Goal: Information Seeking & Learning: Learn about a topic

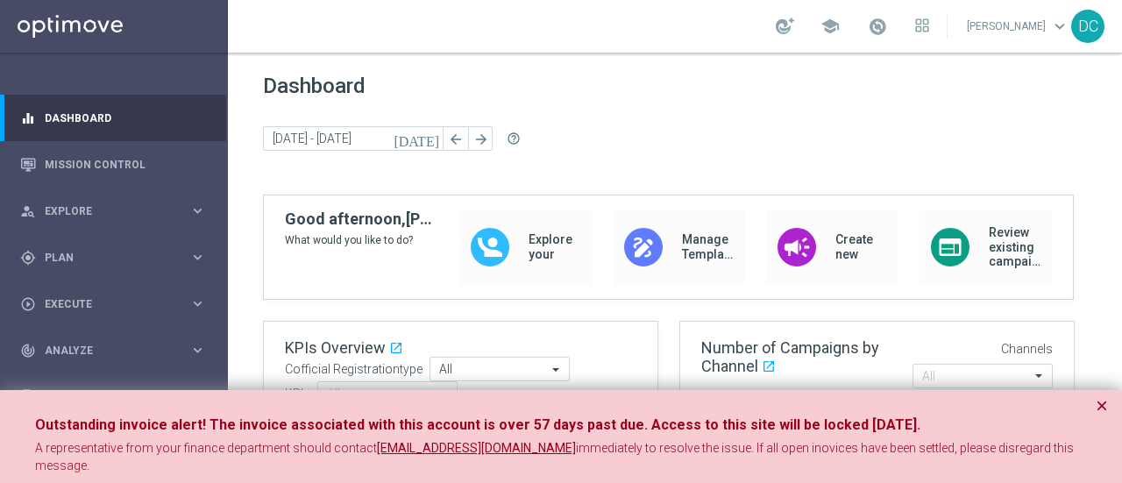
click at [1112, 409] on div "Outstanding invoice alert! The invoice associated with this account is over 57 …" at bounding box center [561, 445] width 1122 height 110
click at [1105, 408] on button "×" at bounding box center [1102, 405] width 12 height 21
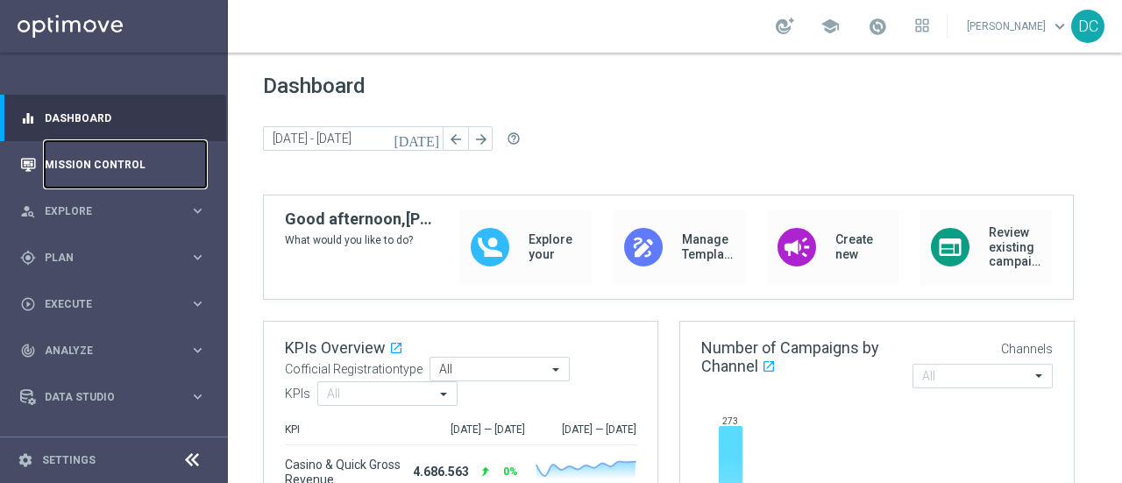
click at [94, 157] on link "Mission Control" at bounding box center [125, 164] width 161 height 46
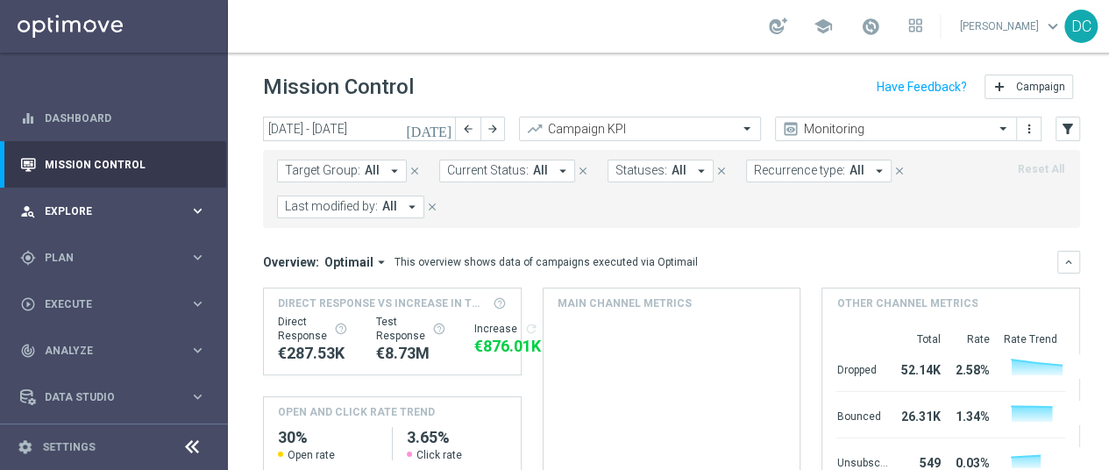
click at [117, 216] on span "Explore" at bounding box center [117, 211] width 145 height 11
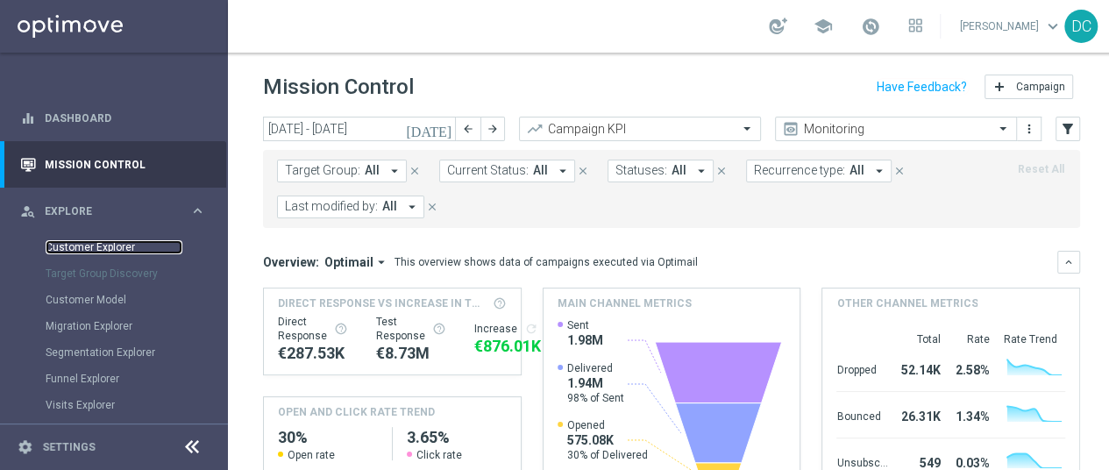
click at [119, 251] on link "Customer Explorer" at bounding box center [114, 247] width 137 height 14
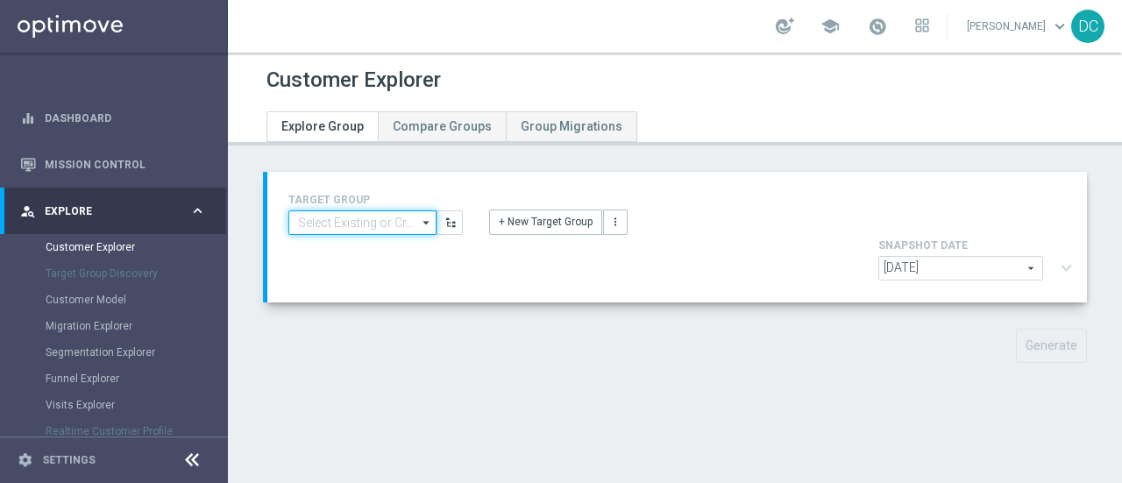
click at [386, 217] on input at bounding box center [362, 222] width 148 height 25
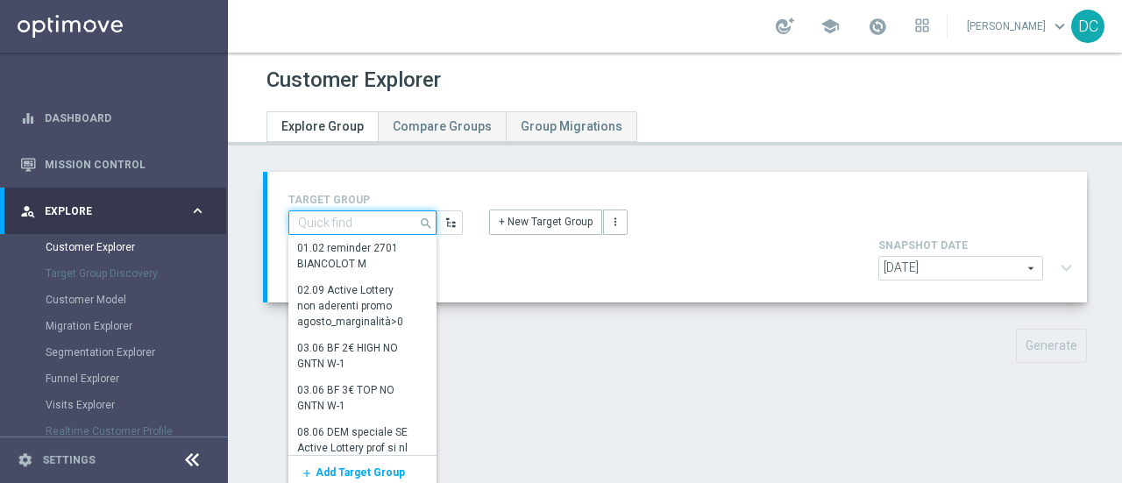
paste input "Lista Gold M12 da pulire 03.12"
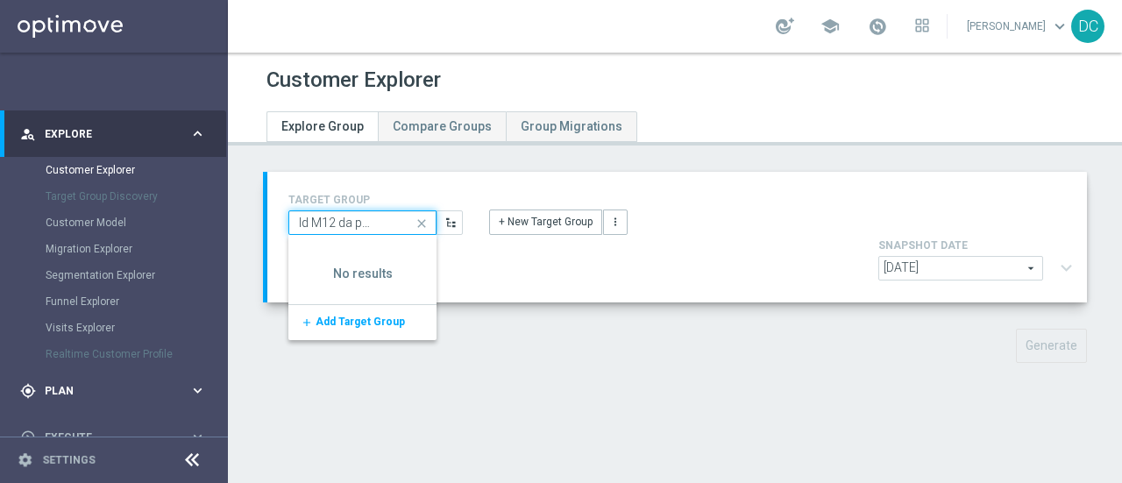
scroll to position [74, 0]
type input "Lista Gold M12 da pulire 03.12"
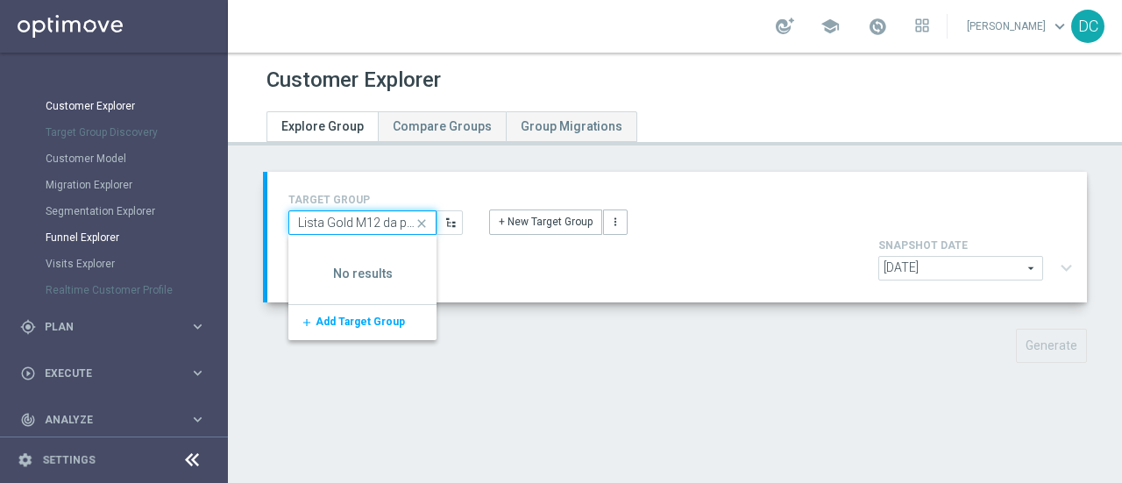
scroll to position [159, 0]
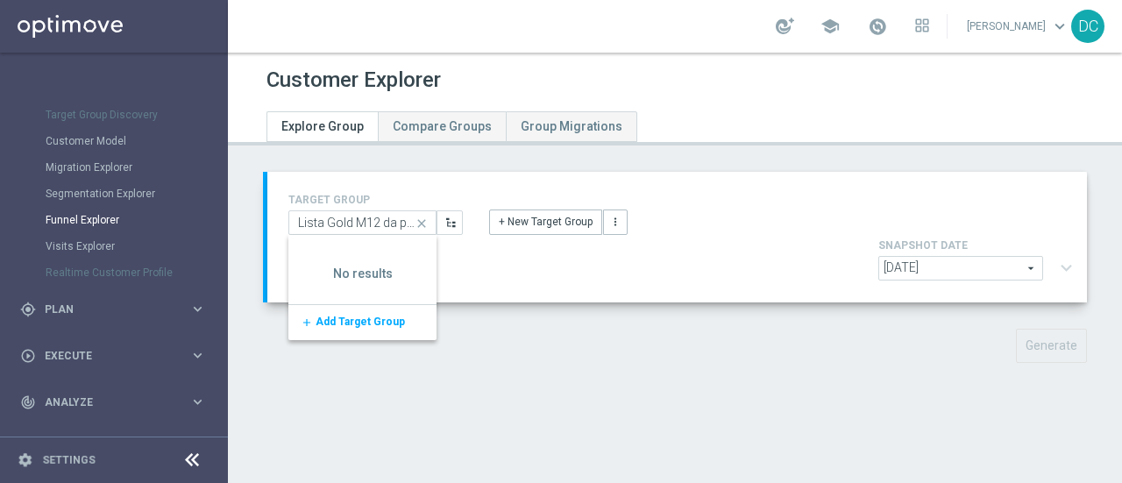
click at [112, 297] on div "gps_fixed Plan keyboard_arrow_right" at bounding box center [113, 309] width 226 height 46
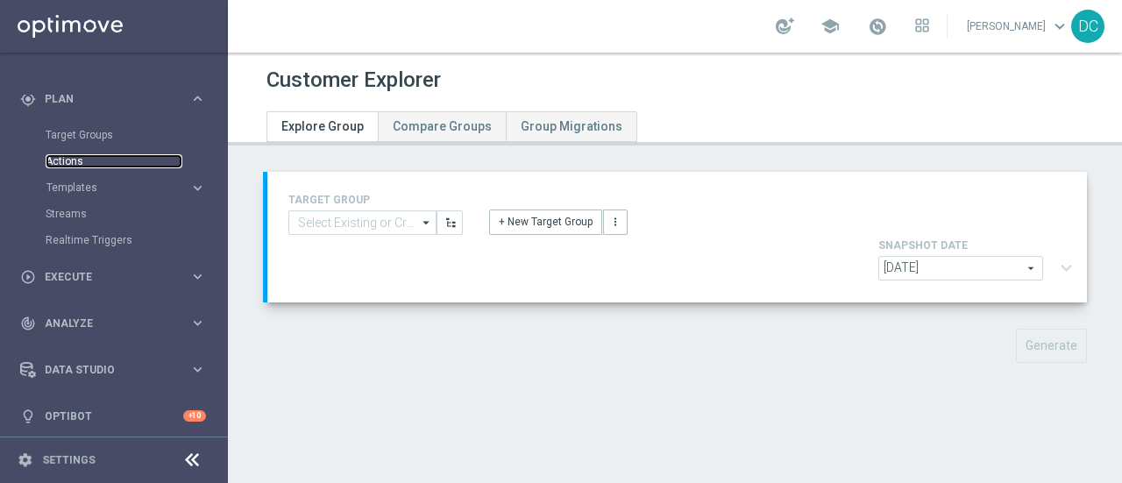
click at [87, 160] on link "Actions" at bounding box center [114, 161] width 137 height 14
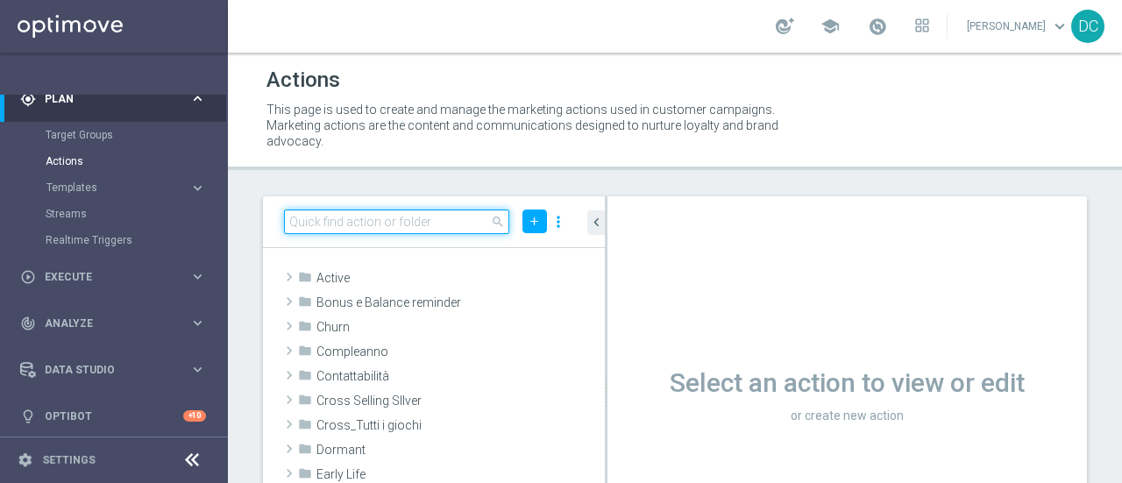
click at [389, 220] on input at bounding box center [396, 222] width 225 height 25
paste input "Dem Speciale Casinò"
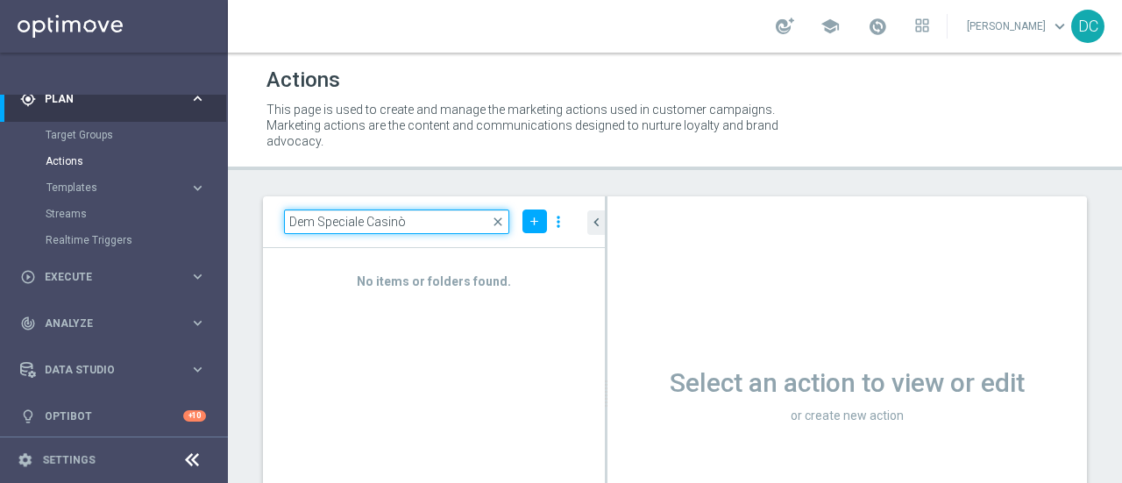
type input "Dem Speciale Casinò"
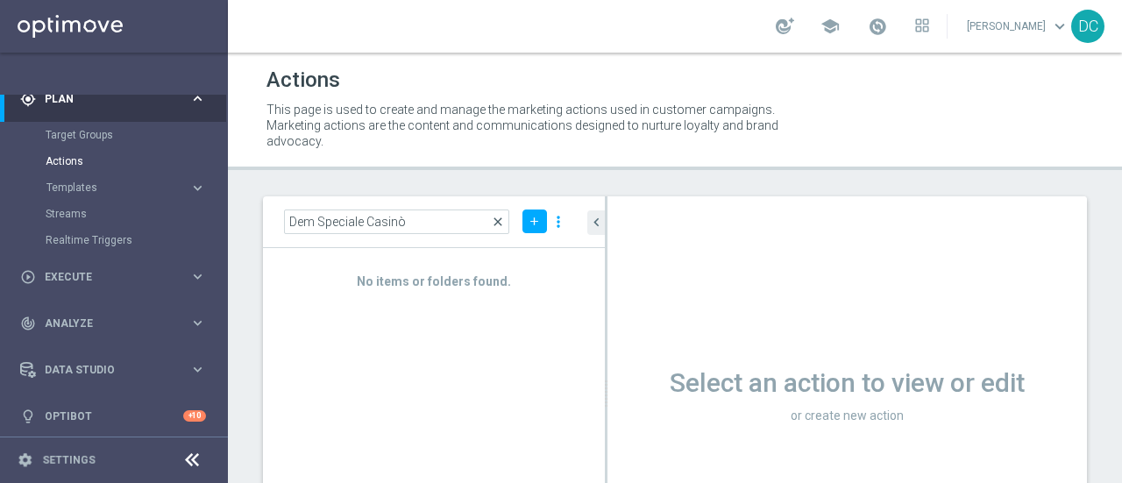
click at [496, 220] on span "close" at bounding box center [498, 222] width 14 height 14
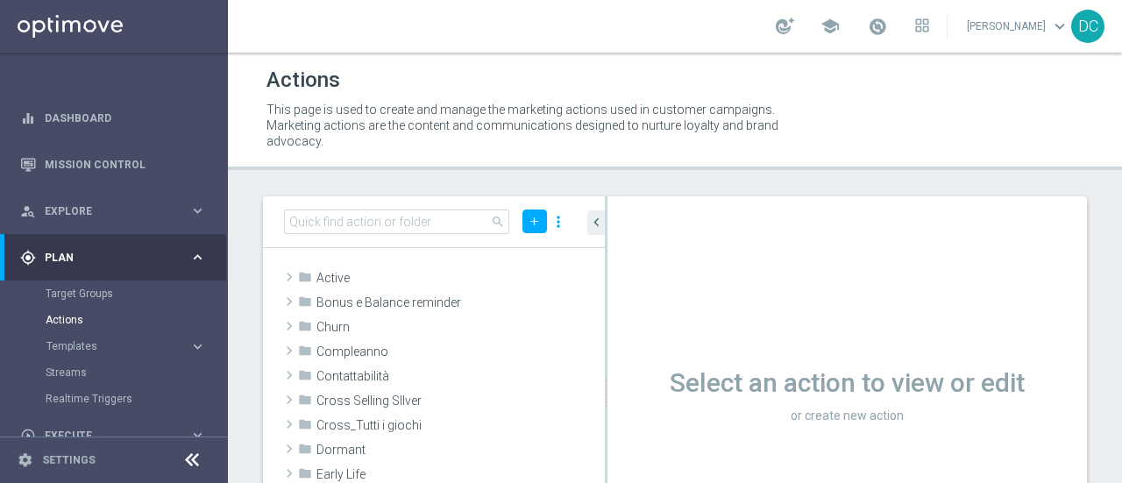
click at [77, 260] on span "Plan" at bounding box center [117, 257] width 145 height 11
click at [86, 206] on span "Explore" at bounding box center [117, 211] width 145 height 11
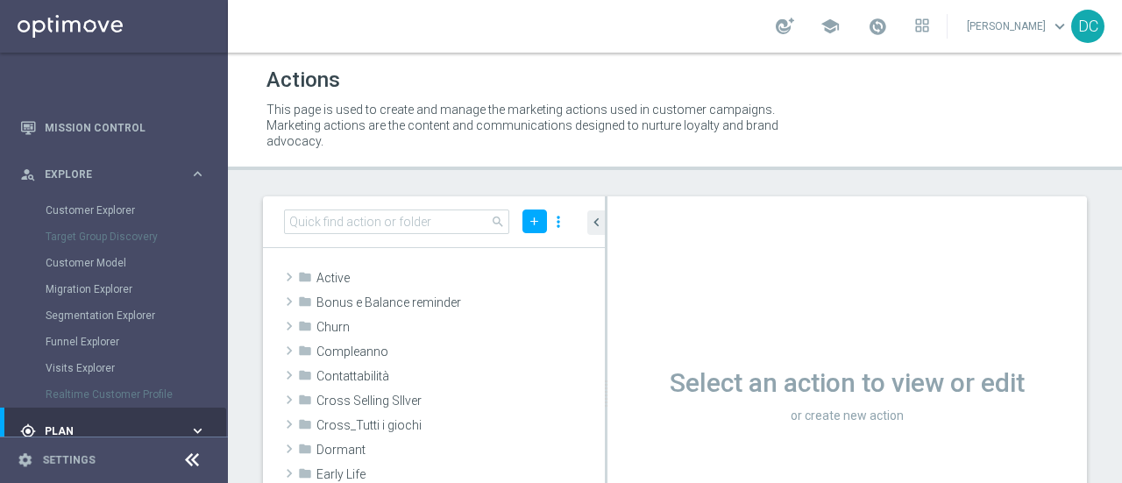
scroll to position [41, 0]
click at [117, 309] on link "Segmentation Explorer" at bounding box center [114, 311] width 137 height 14
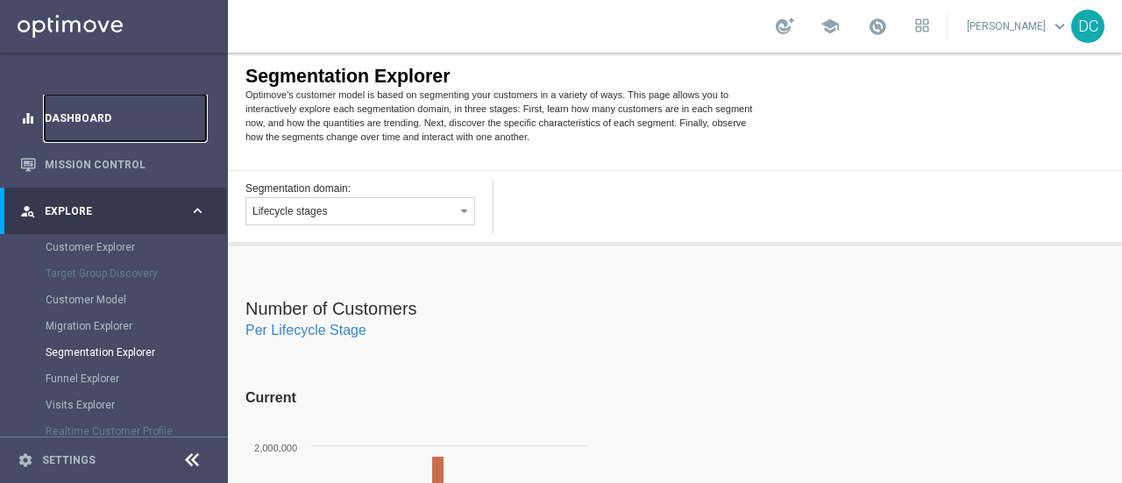
click at [96, 122] on link "Dashboard" at bounding box center [125, 118] width 161 height 46
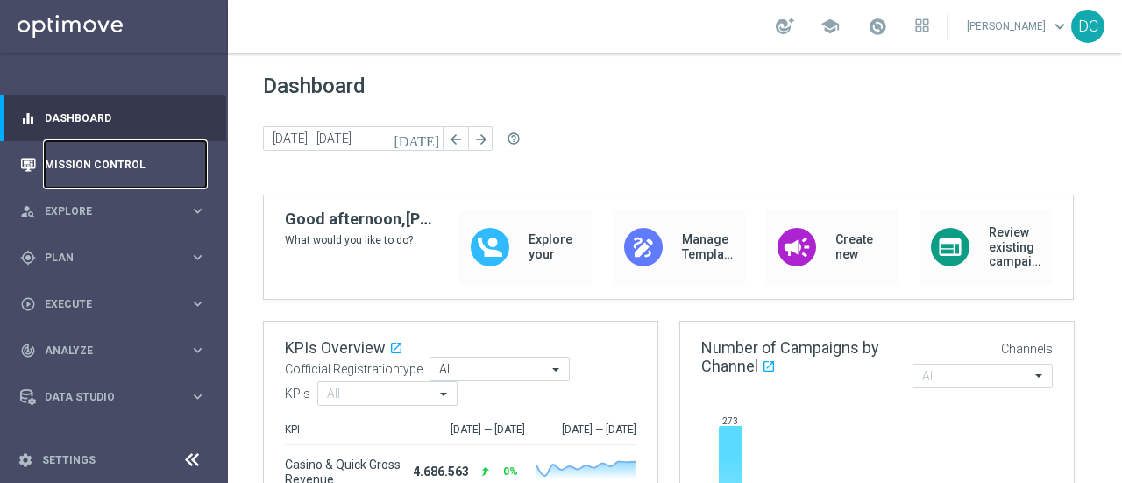
click at [104, 160] on link "Mission Control" at bounding box center [125, 164] width 161 height 46
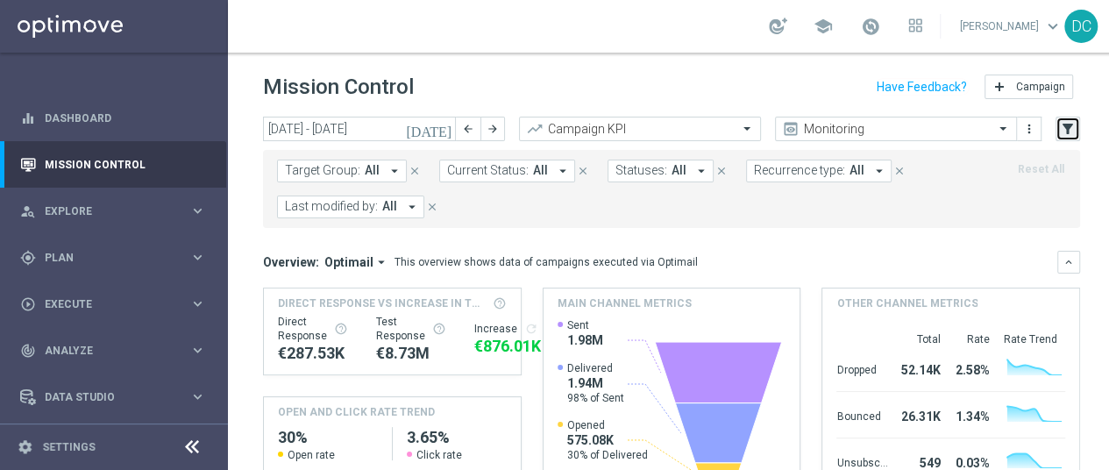
click at [1066, 131] on icon "filter_alt" at bounding box center [1068, 129] width 16 height 16
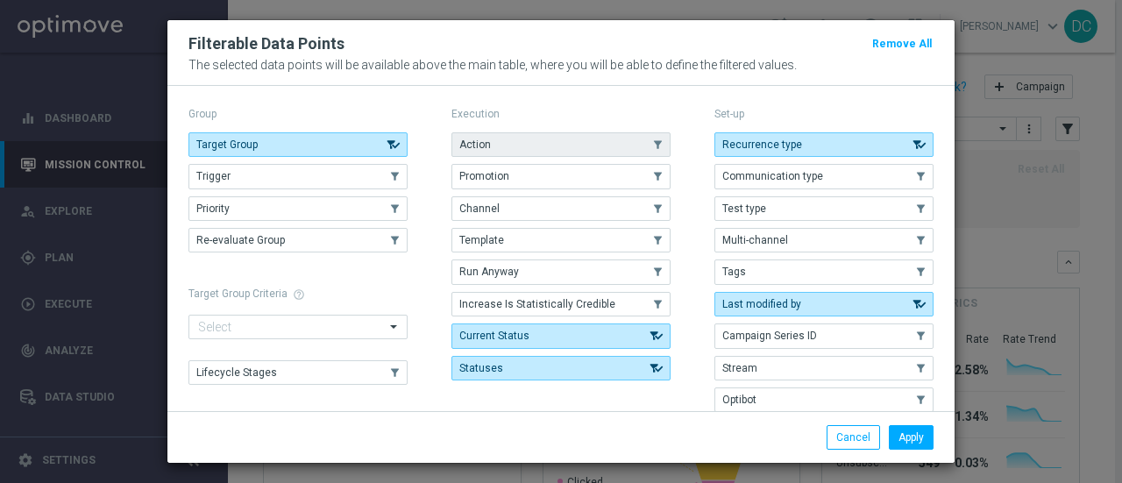
click at [605, 146] on button "Action" at bounding box center [560, 144] width 219 height 25
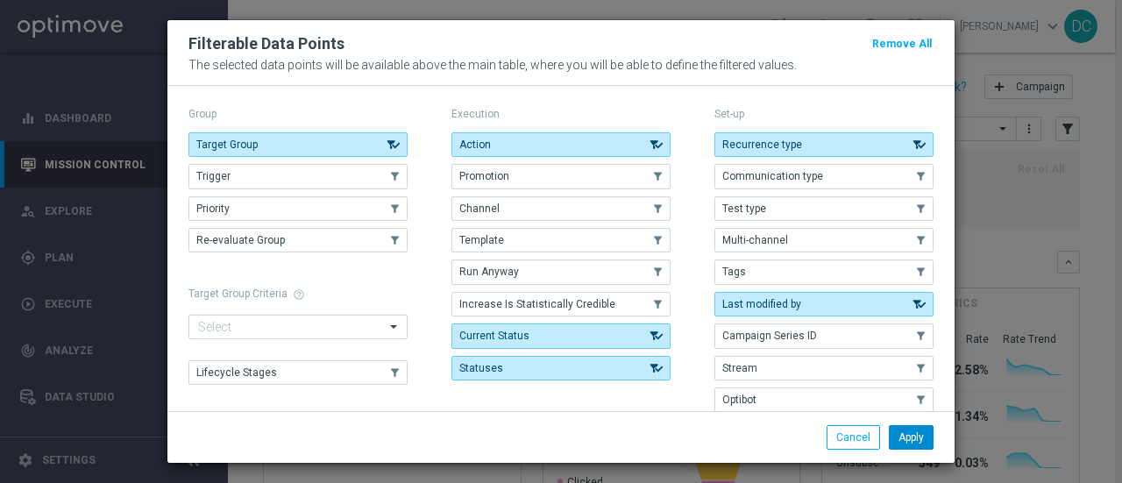
click at [917, 441] on button "Apply" at bounding box center [911, 437] width 45 height 25
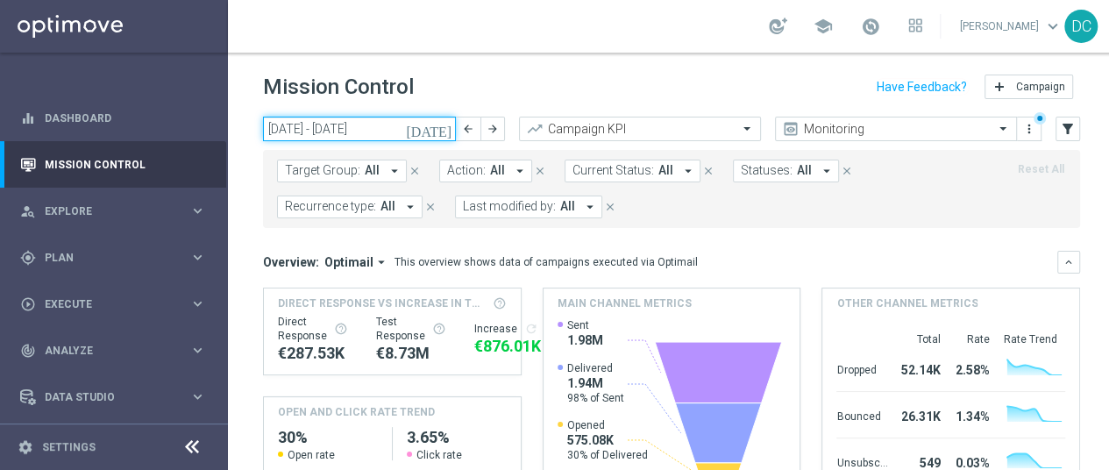
click at [375, 127] on input "[DATE] - [DATE]" at bounding box center [359, 129] width 193 height 25
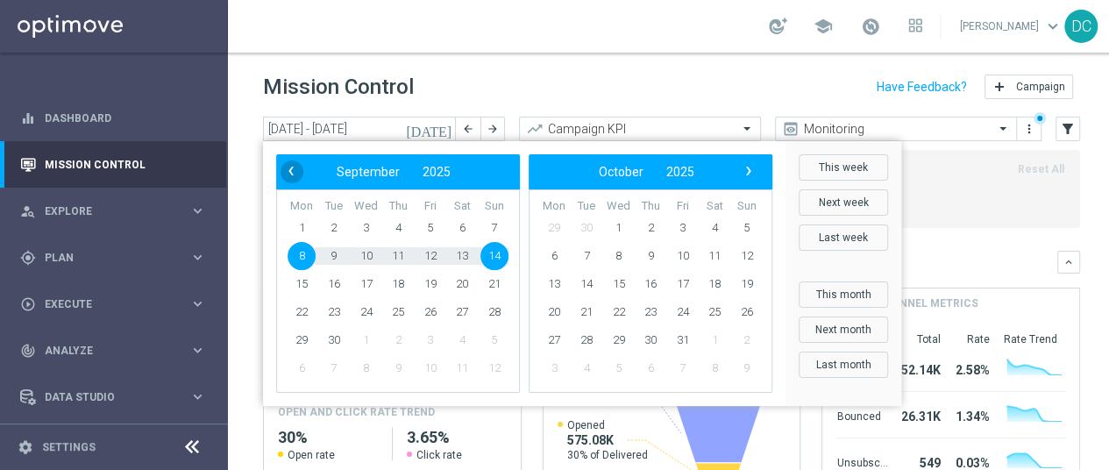
click at [293, 174] on span "‹" at bounding box center [291, 171] width 23 height 23
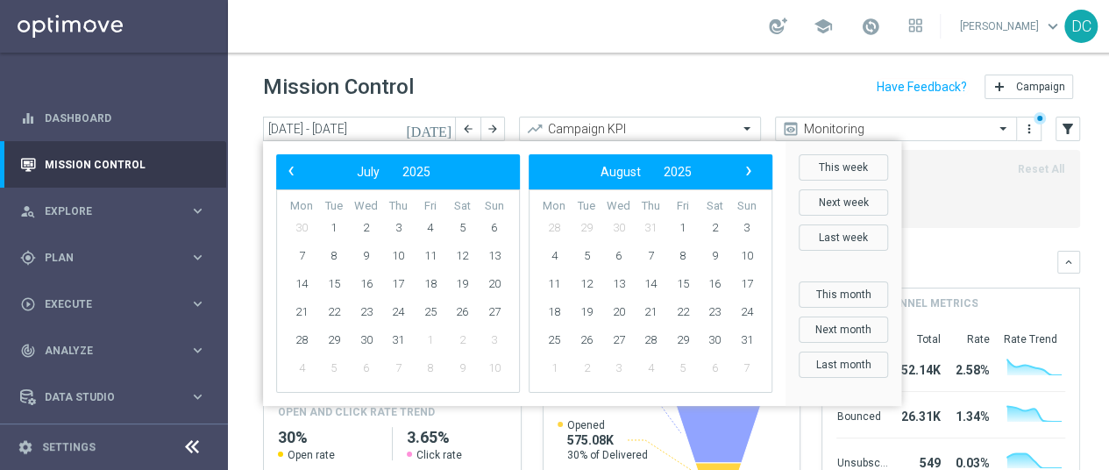
click at [293, 174] on span "‹" at bounding box center [291, 171] width 23 height 23
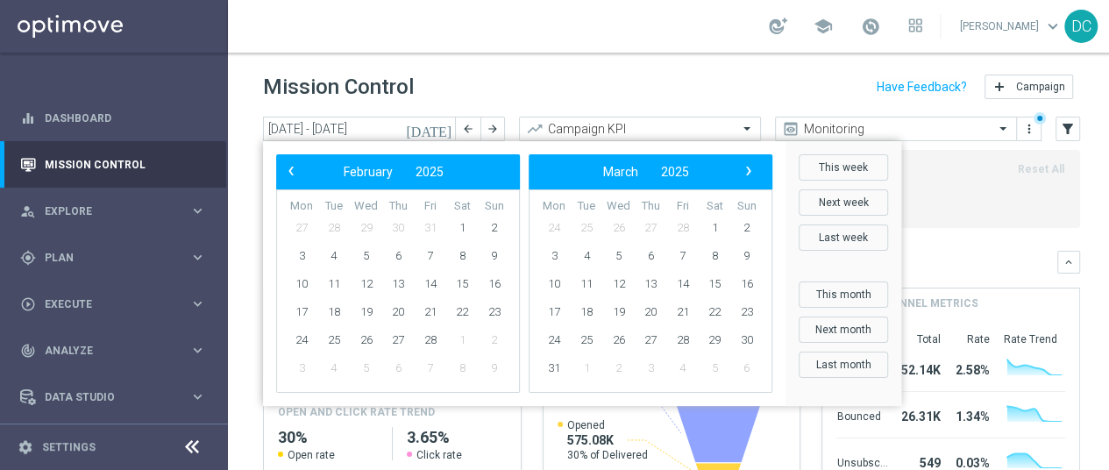
click at [293, 174] on span "‹" at bounding box center [291, 171] width 23 height 23
click at [499, 224] on span "1" at bounding box center [494, 228] width 28 height 28
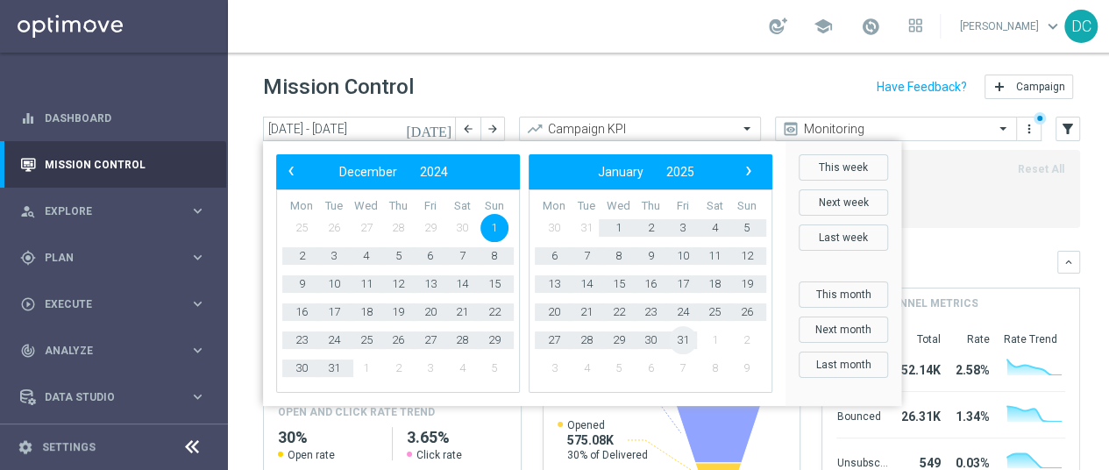
click at [682, 335] on span "31" at bounding box center [683, 340] width 28 height 28
type input "[DATE] - [DATE]"
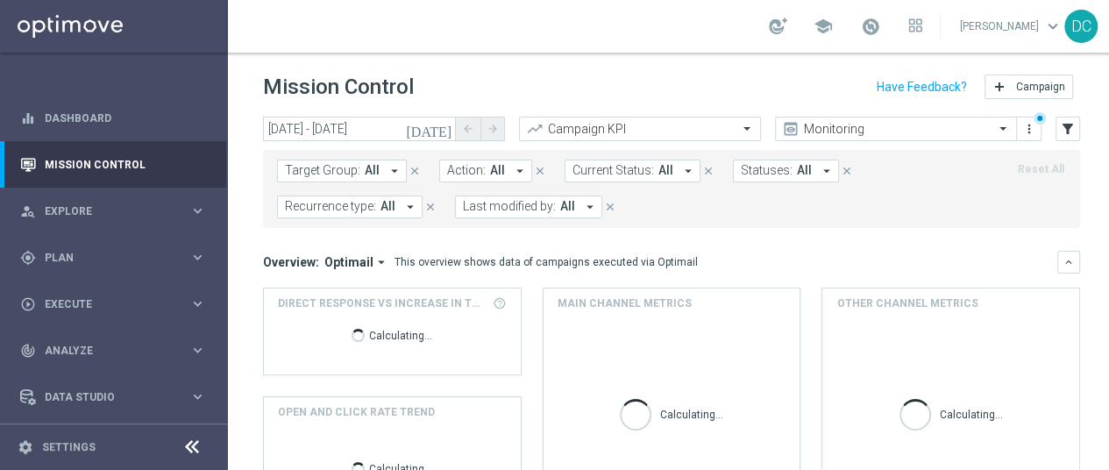
click at [469, 172] on span "Action:" at bounding box center [466, 170] width 39 height 15
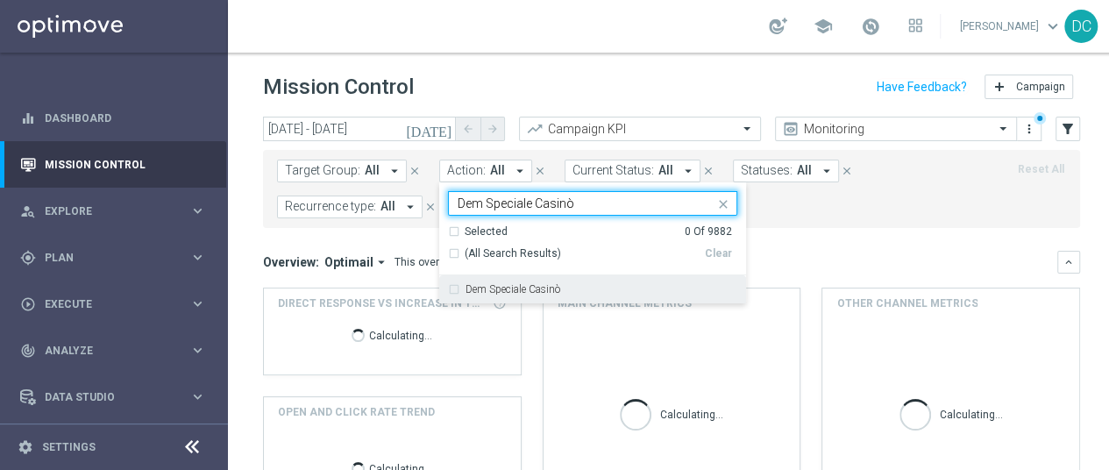
click at [533, 285] on label "Dem Speciale Casinò" at bounding box center [512, 289] width 95 height 11
type input "Dem Speciale Casinò"
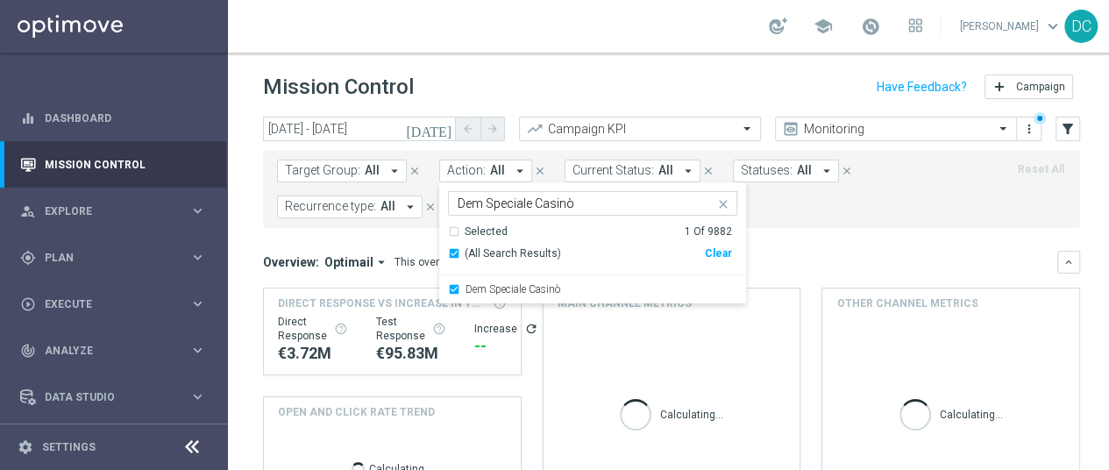
click at [901, 235] on mini-dashboard "Overview: Optimail arrow_drop_down This overview shows data of campaigns execut…" at bounding box center [671, 389] width 817 height 323
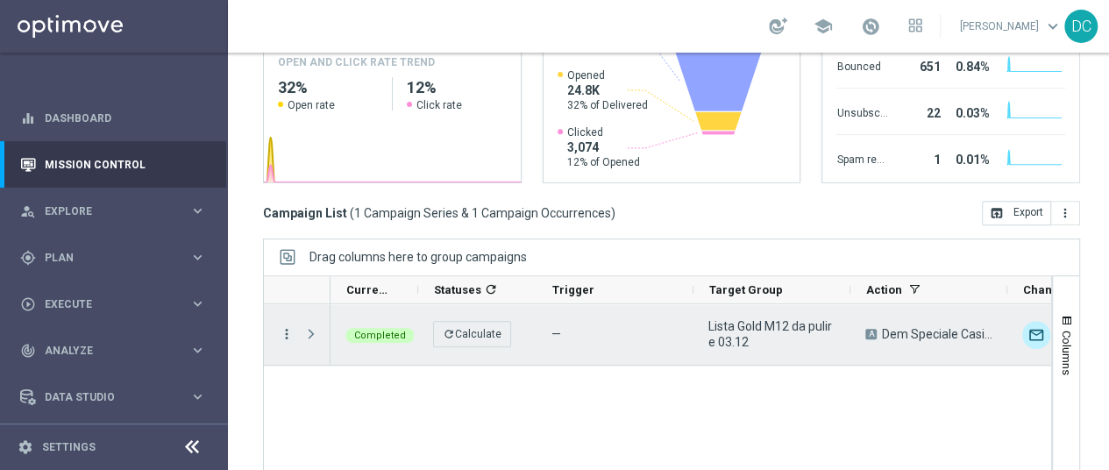
click at [288, 331] on icon "more_vert" at bounding box center [287, 334] width 16 height 16
click at [309, 334] on span "Press SPACE to select this row." at bounding box center [311, 334] width 16 height 14
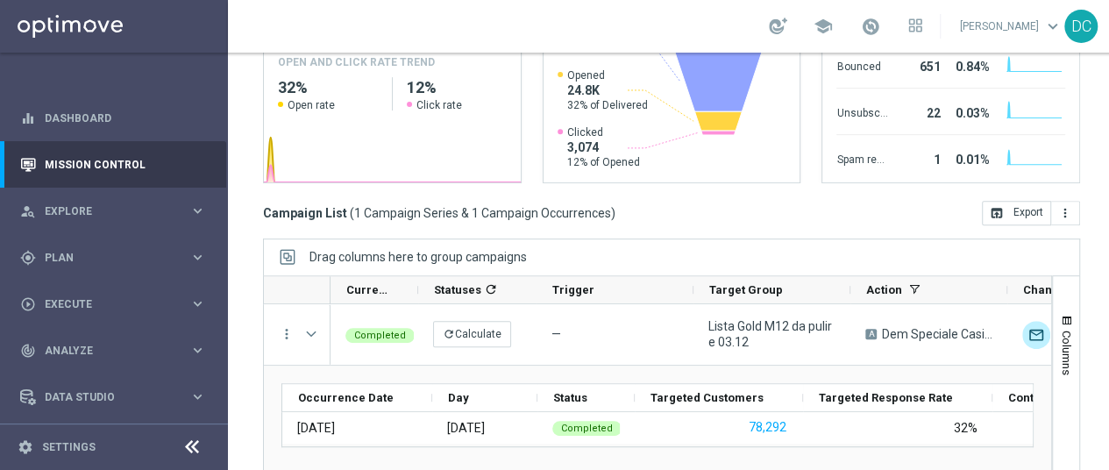
scroll to position [427, 0]
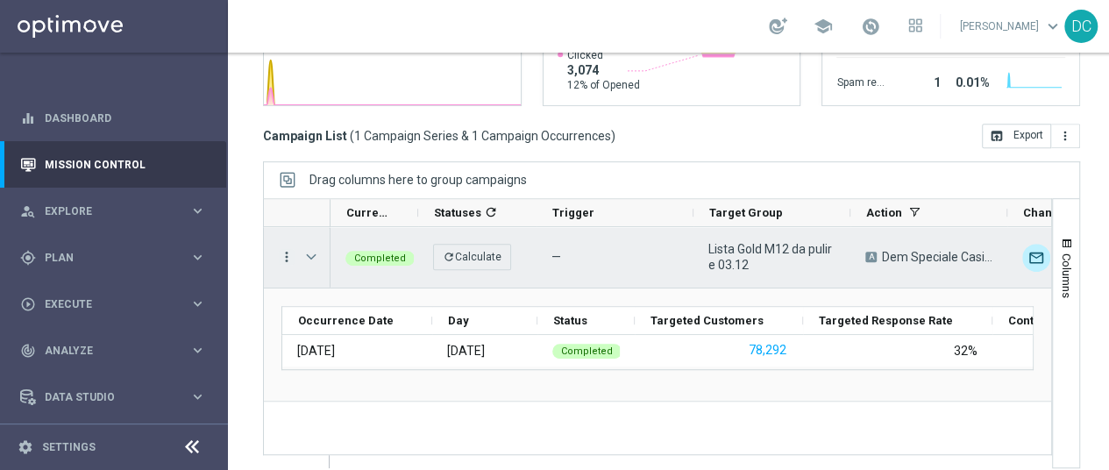
click at [283, 250] on icon "more_vert" at bounding box center [287, 257] width 16 height 16
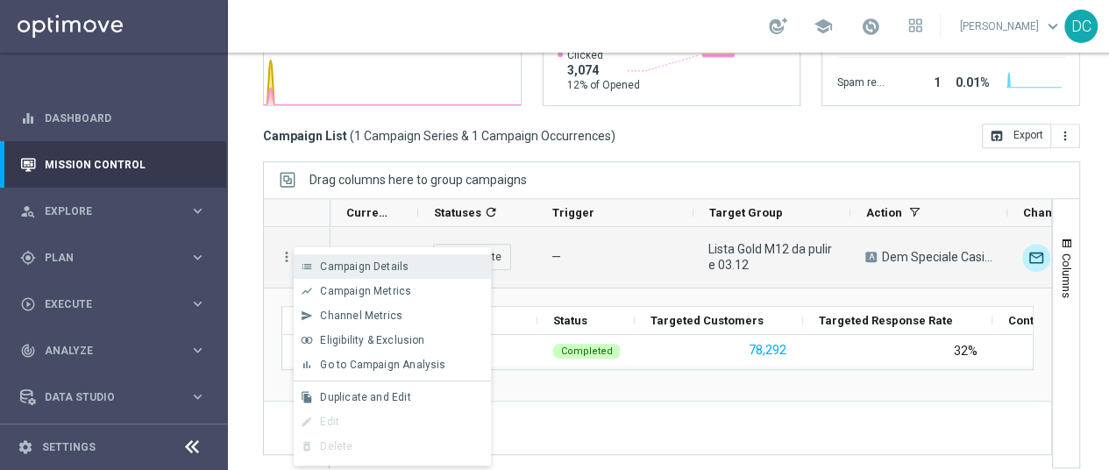
click at [351, 266] on span "Campaign Details" at bounding box center [364, 266] width 89 height 12
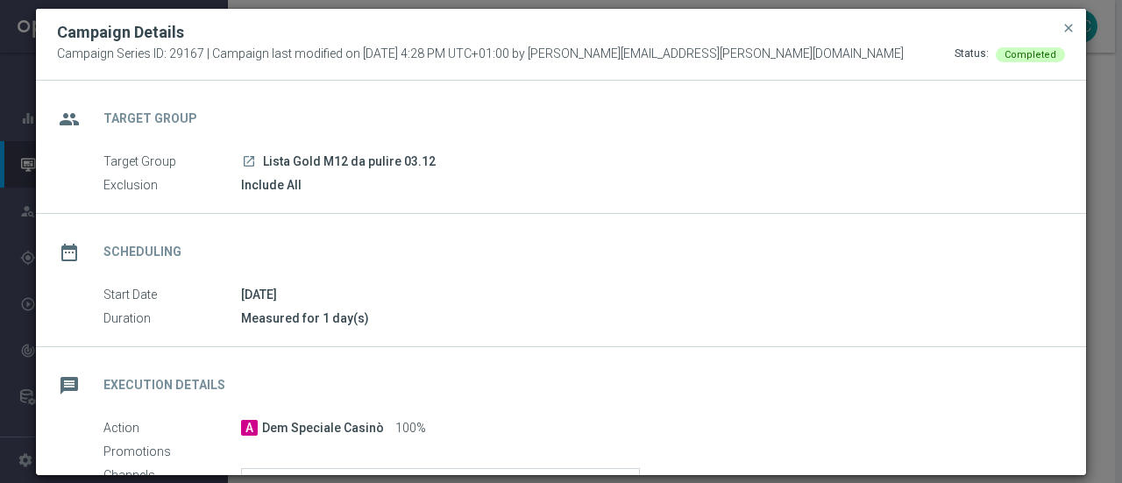
click at [245, 162] on icon "launch" at bounding box center [249, 161] width 14 height 14
click at [1062, 28] on span "close" at bounding box center [1069, 28] width 14 height 14
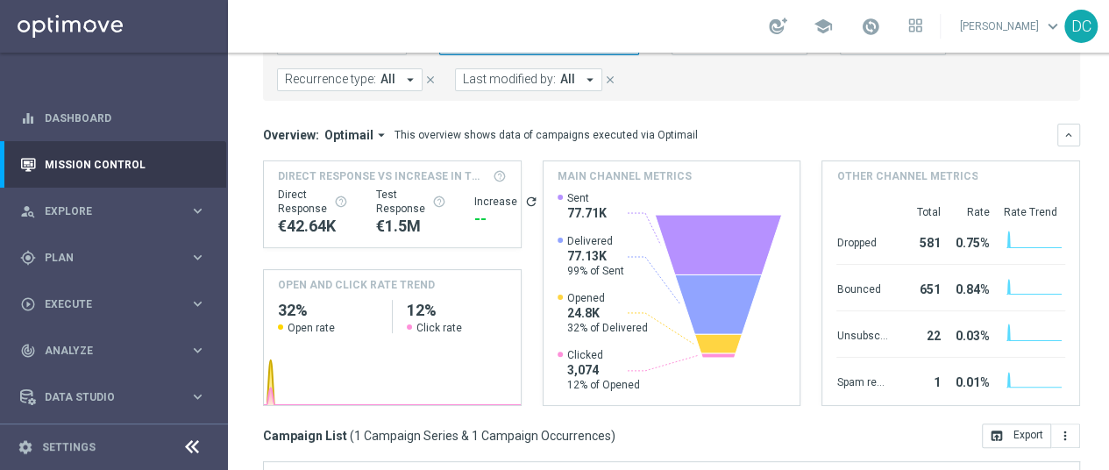
scroll to position [0, 0]
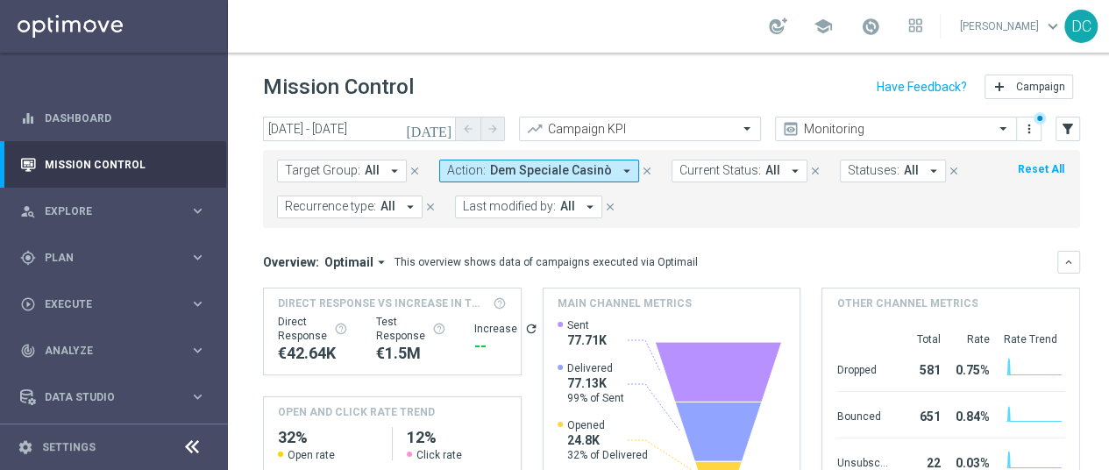
click at [545, 171] on span "Dem Speciale Casinò" at bounding box center [551, 170] width 122 height 15
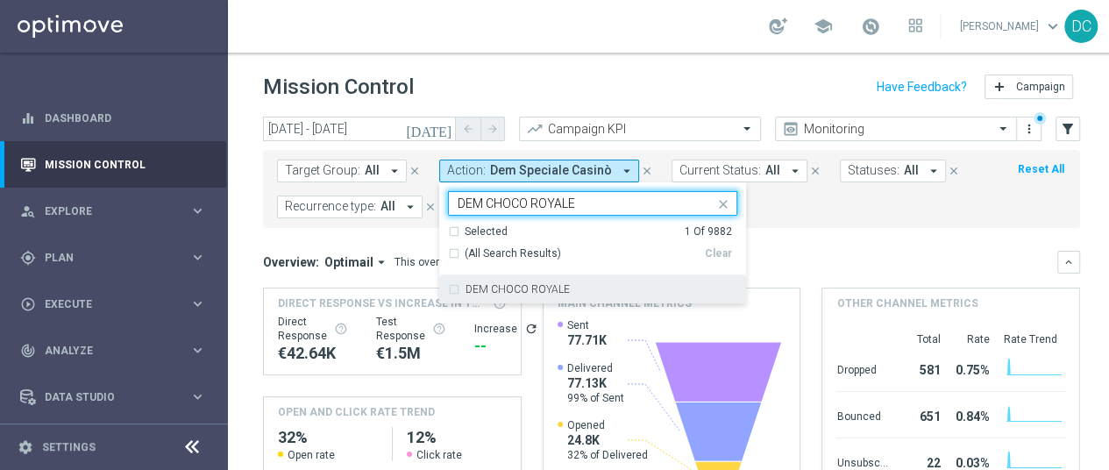
click at [451, 288] on div "DEM CHOCO ROYALE" at bounding box center [592, 289] width 289 height 28
type input "DEM CHOCO ROYALE"
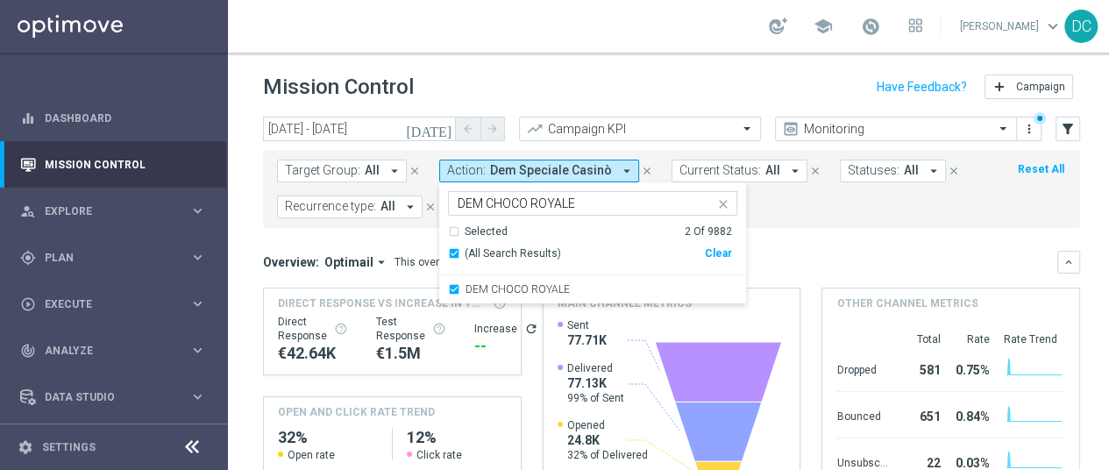
click at [830, 245] on mini-dashboard "Overview: Optimail arrow_drop_down This overview shows data of campaigns execut…" at bounding box center [671, 389] width 817 height 323
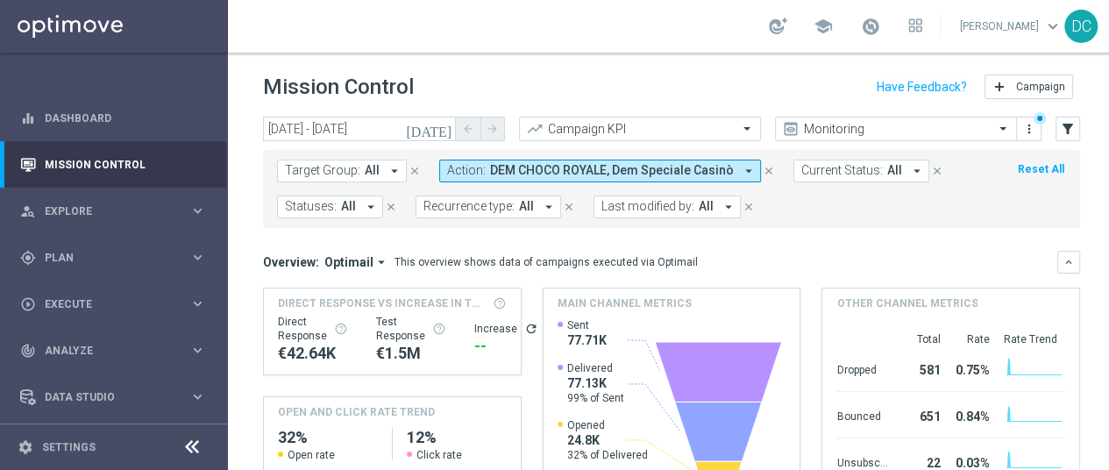
click at [445, 129] on icon "[DATE]" at bounding box center [429, 129] width 47 height 16
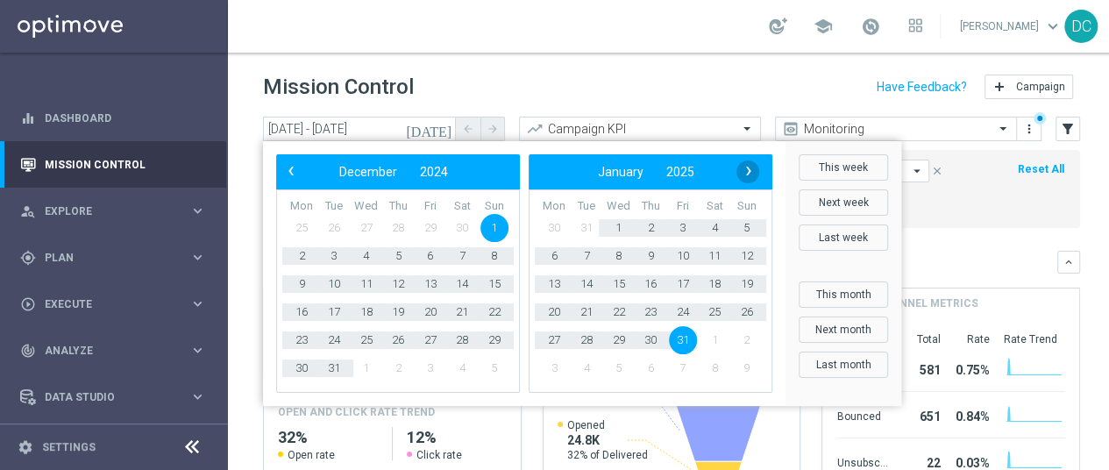
click at [753, 177] on span "›" at bounding box center [748, 171] width 23 height 23
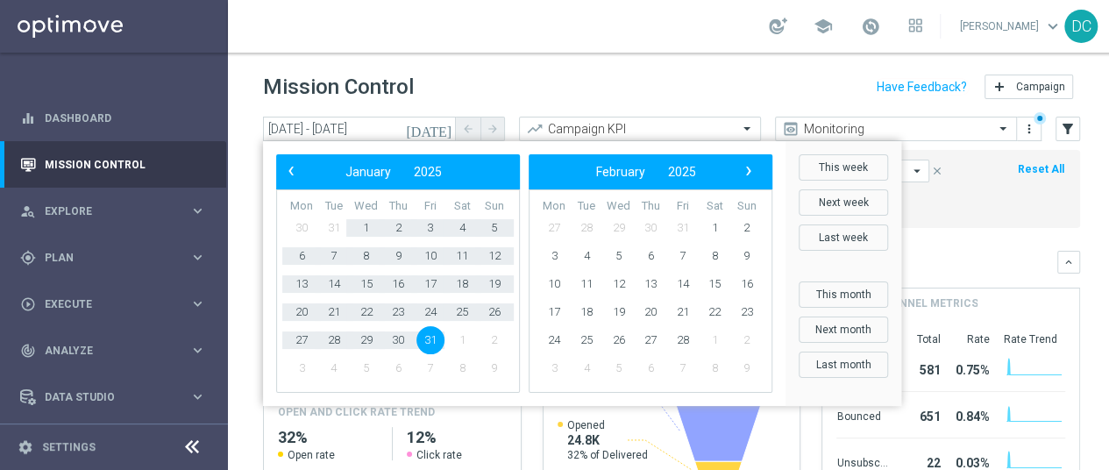
click at [753, 177] on span "›" at bounding box center [748, 171] width 23 height 23
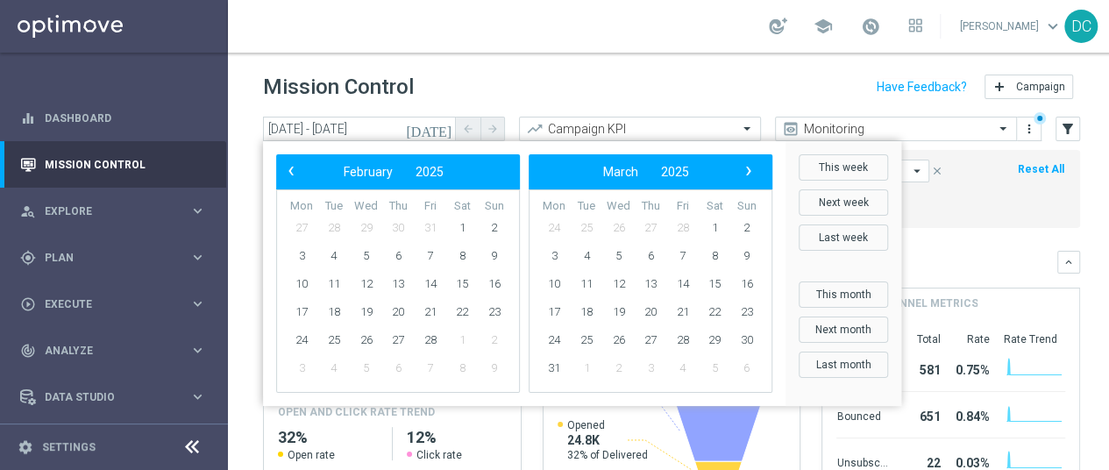
click at [753, 177] on span "›" at bounding box center [748, 171] width 23 height 23
click at [590, 228] on span "1" at bounding box center [586, 228] width 28 height 28
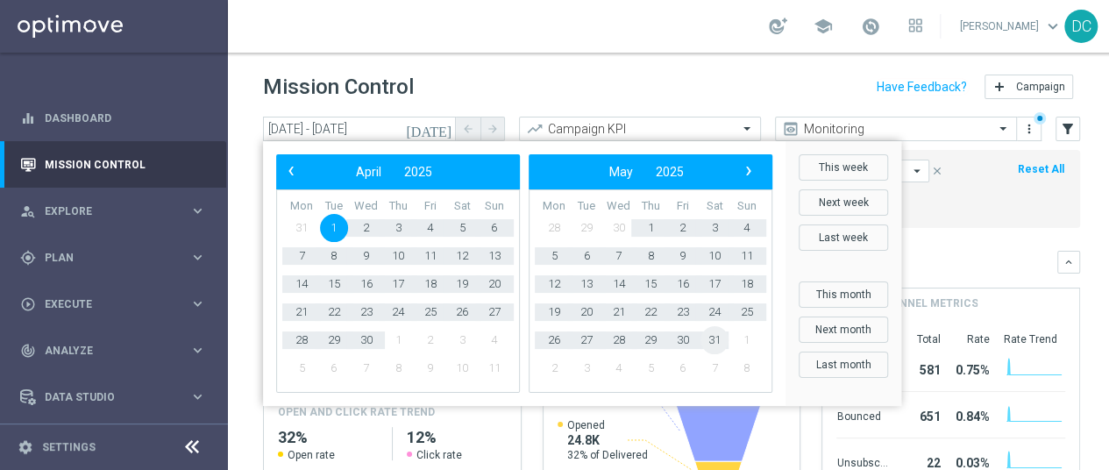
click at [718, 338] on span "31" at bounding box center [714, 340] width 28 height 28
type input "[DATE] - [DATE]"
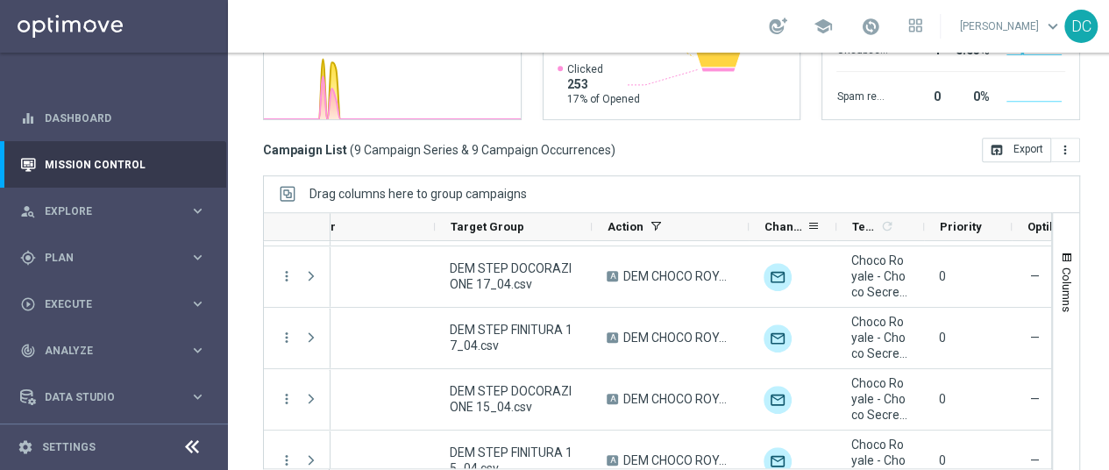
click at [749, 224] on div "Channel" at bounding box center [793, 227] width 88 height 28
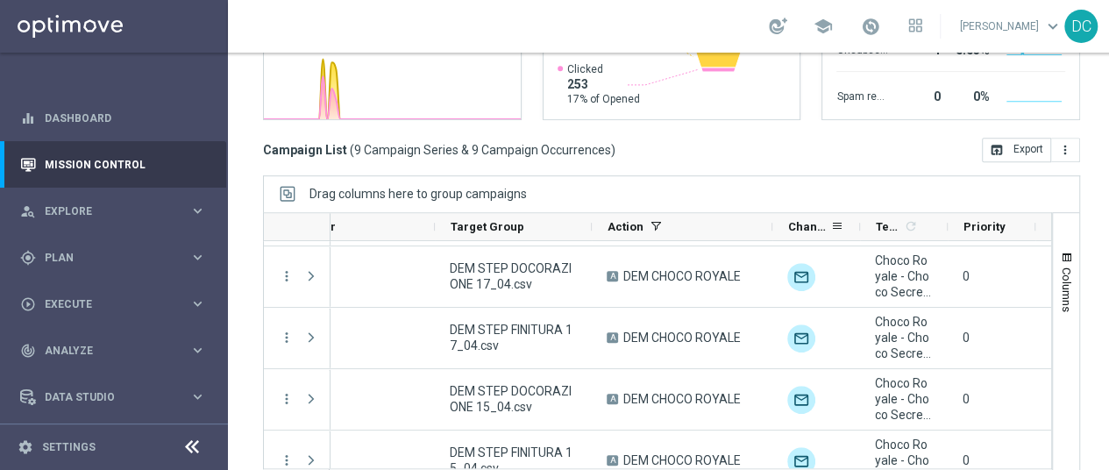
drag, startPoint x: 748, startPoint y: 224, endPoint x: 772, endPoint y: 224, distance: 24.5
click at [772, 224] on div at bounding box center [772, 226] width 7 height 27
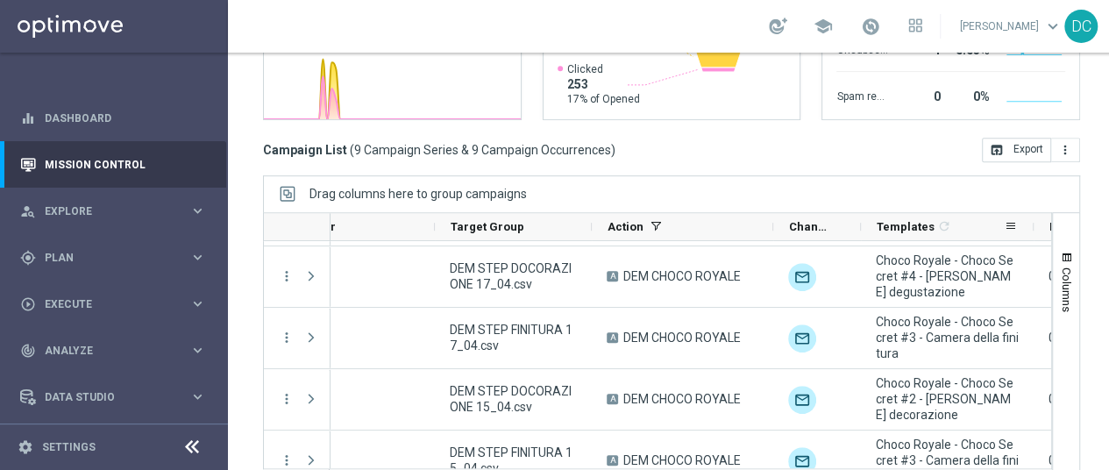
drag, startPoint x: 946, startPoint y: 222, endPoint x: 1031, endPoint y: 217, distance: 85.1
click at [1031, 217] on div at bounding box center [1033, 226] width 7 height 27
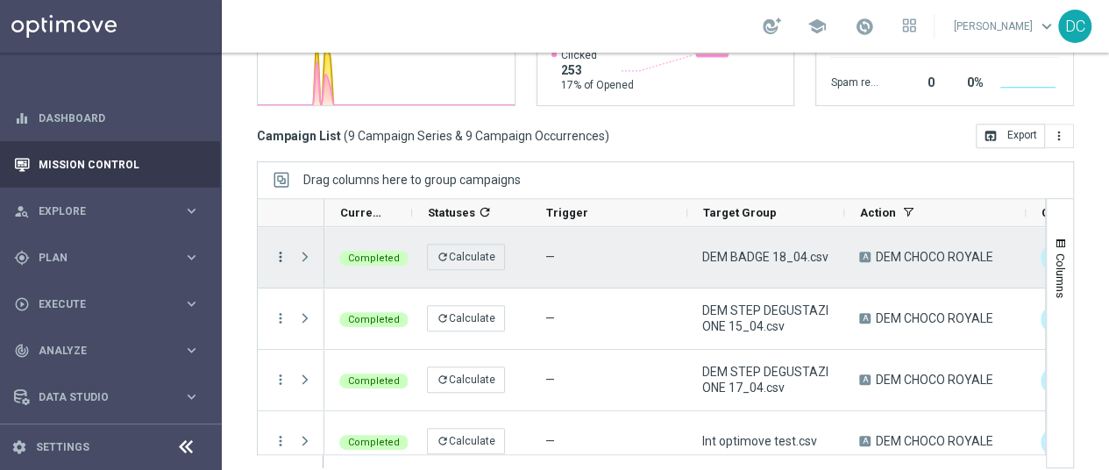
click at [273, 249] on icon "more_vert" at bounding box center [281, 257] width 16 height 16
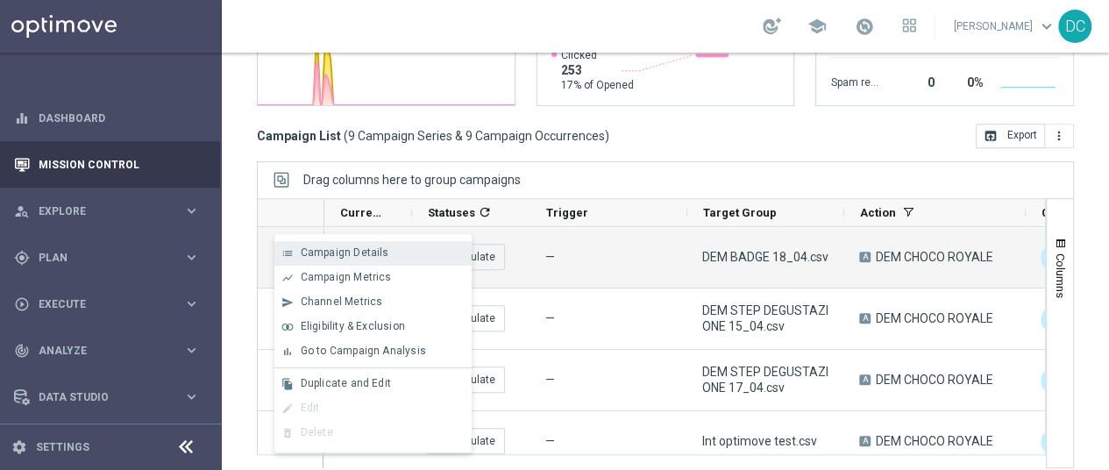
click at [313, 255] on span "Campaign Details" at bounding box center [345, 252] width 89 height 12
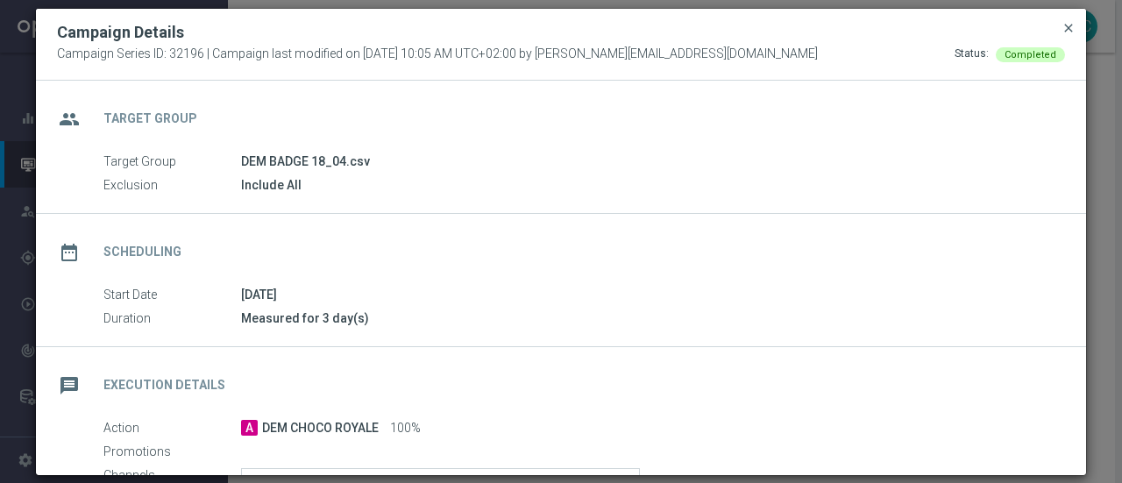
click at [1062, 30] on span "close" at bounding box center [1069, 28] width 14 height 14
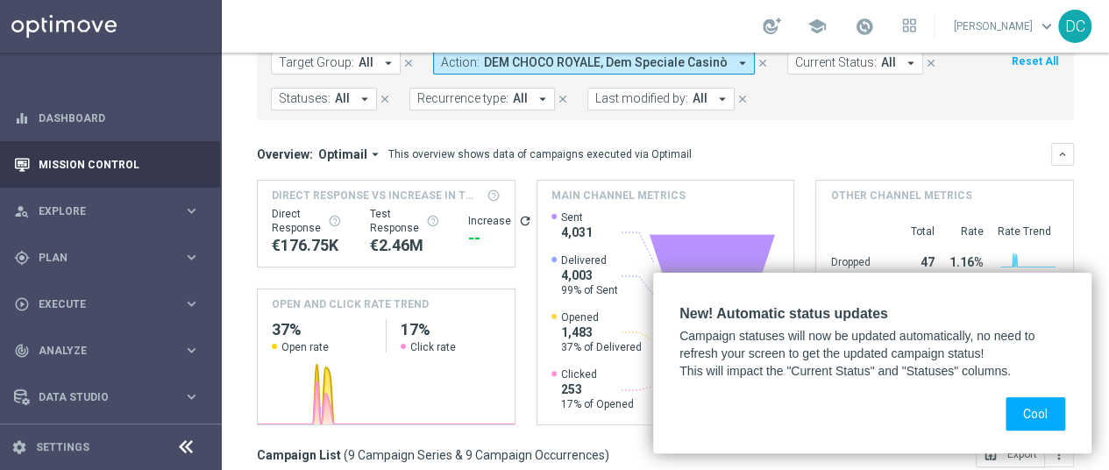
scroll to position [110, 0]
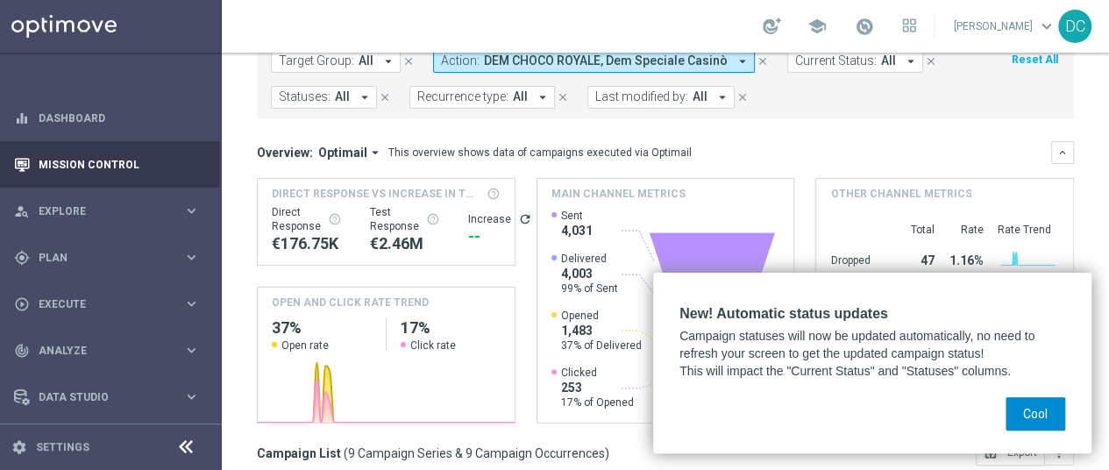
click at [1034, 409] on button "Cool" at bounding box center [1035, 413] width 60 height 33
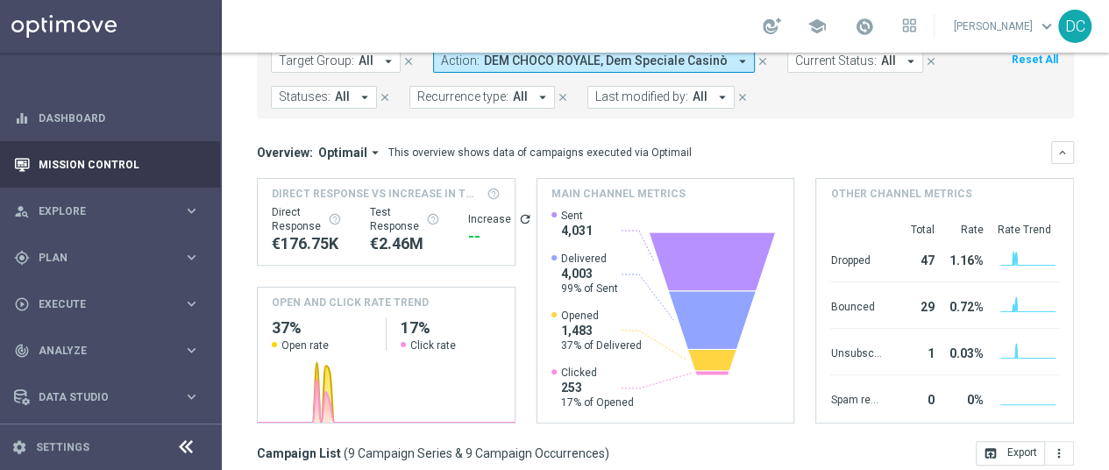
scroll to position [0, 0]
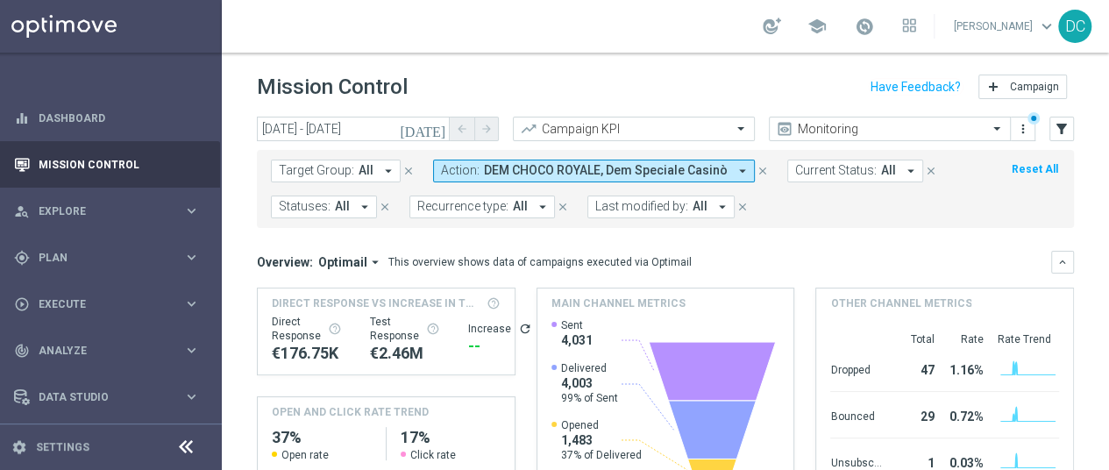
click at [561, 173] on span "DEM CHOCO ROYALE, Dem Speciale Casinò" at bounding box center [606, 170] width 244 height 15
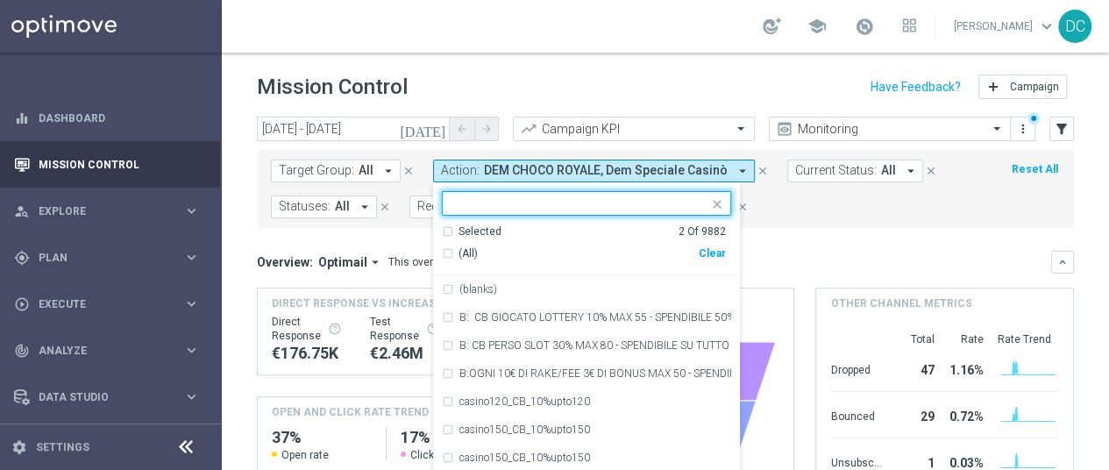
click at [0, 0] on div "Clear" at bounding box center [0, 0] width 0 height 0
click at [580, 204] on input "text" at bounding box center [579, 203] width 257 height 15
paste input "STAR DEM SPECIAL GAME: MAGICAL CASINO 2025"
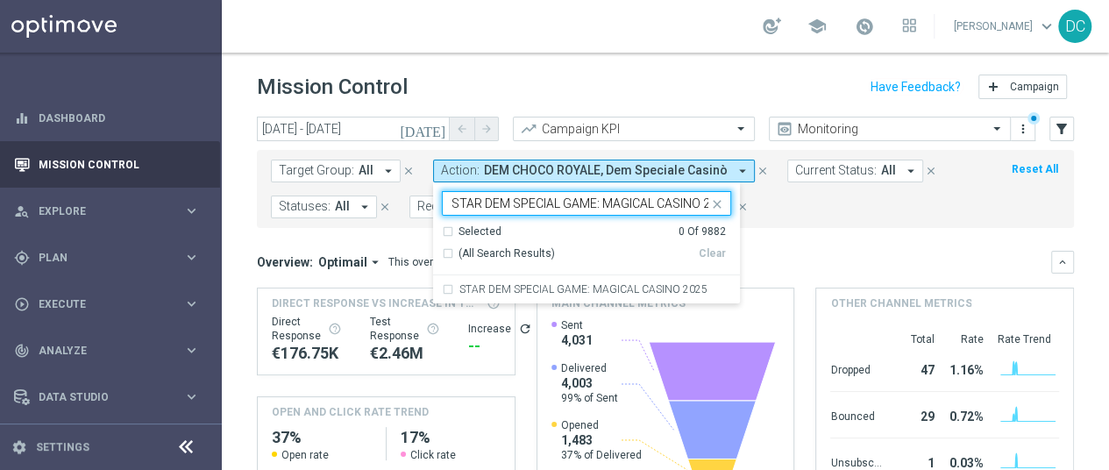
scroll to position [0, 21]
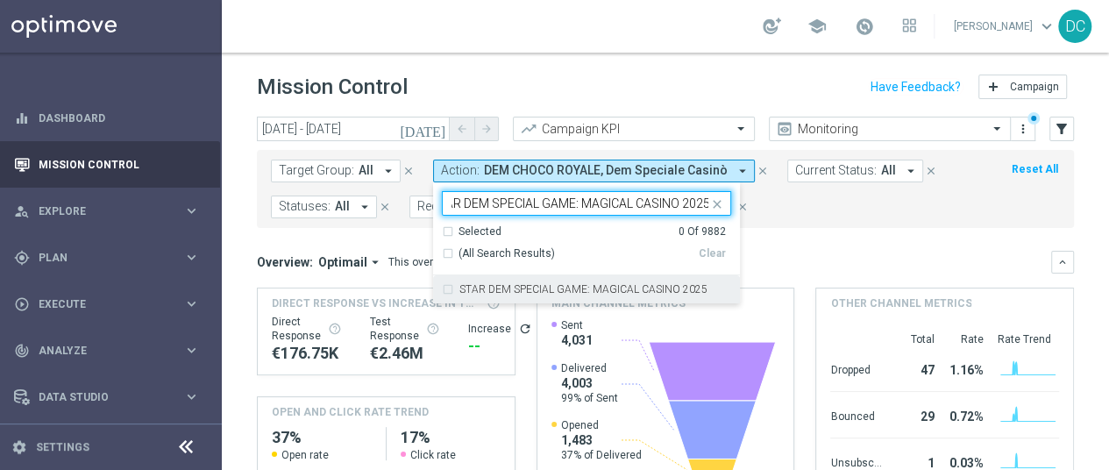
click at [626, 293] on label "STAR DEM SPECIAL GAME: MAGICAL CASINO 2025" at bounding box center [583, 289] width 248 height 11
type input "STAR DEM SPECIAL GAME: MAGICAL CASINO 2025"
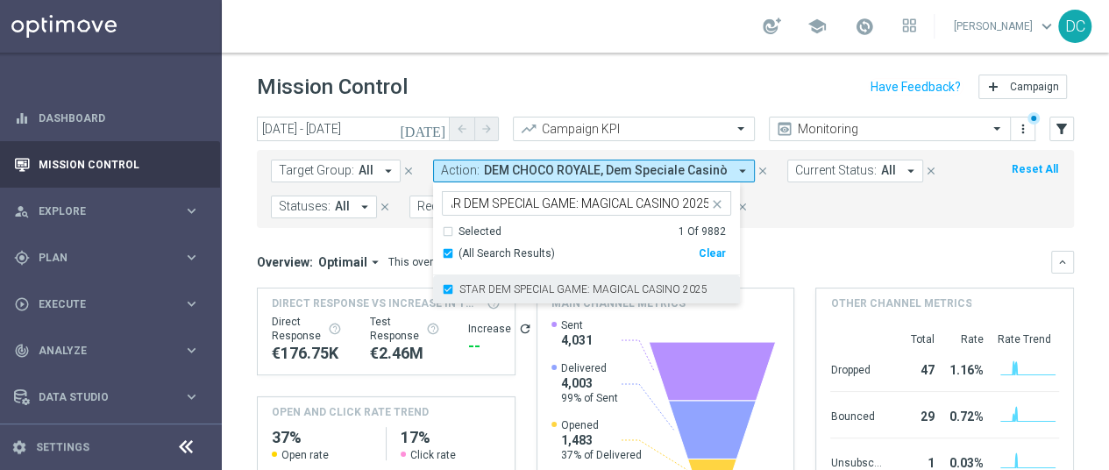
scroll to position [0, 0]
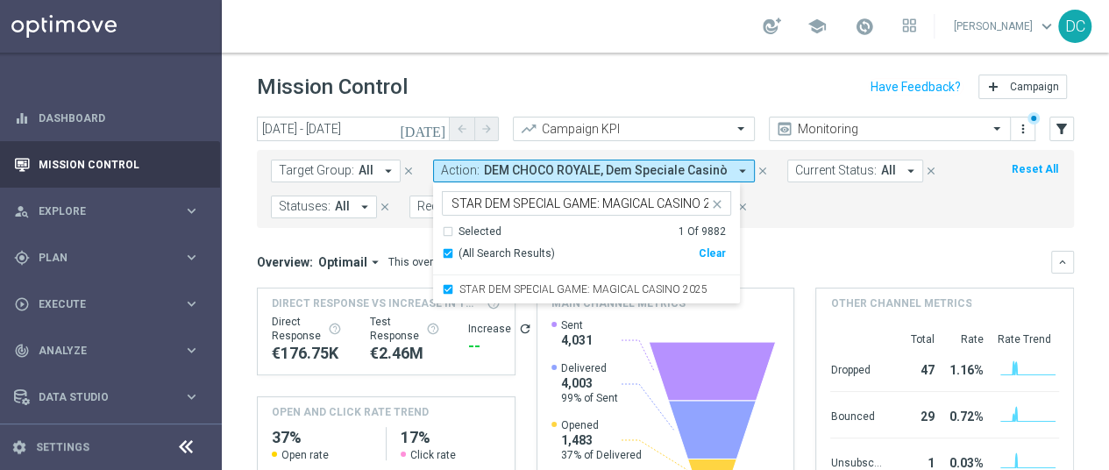
click at [771, 276] on div "Overview: Optimail arrow_drop_down This overview shows data of campaigns execut…" at bounding box center [665, 392] width 817 height 282
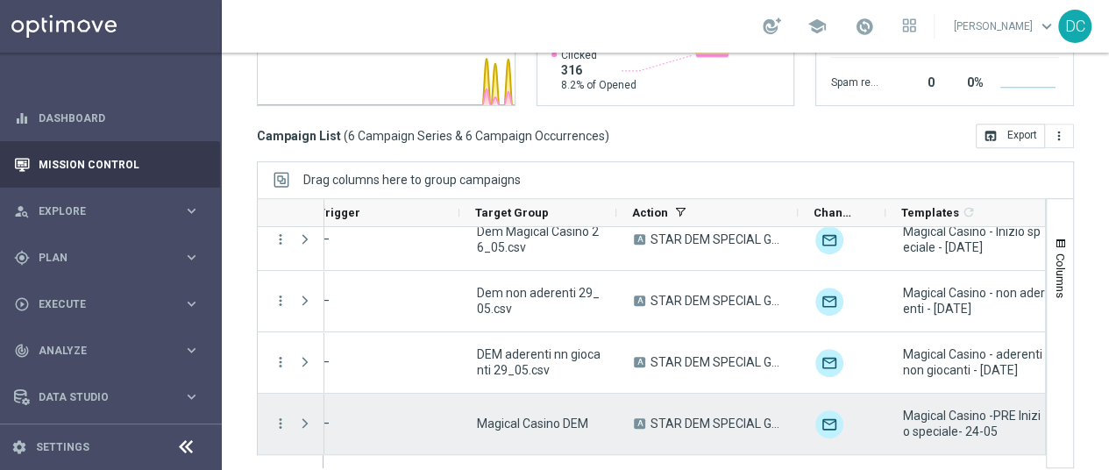
scroll to position [0, 228]
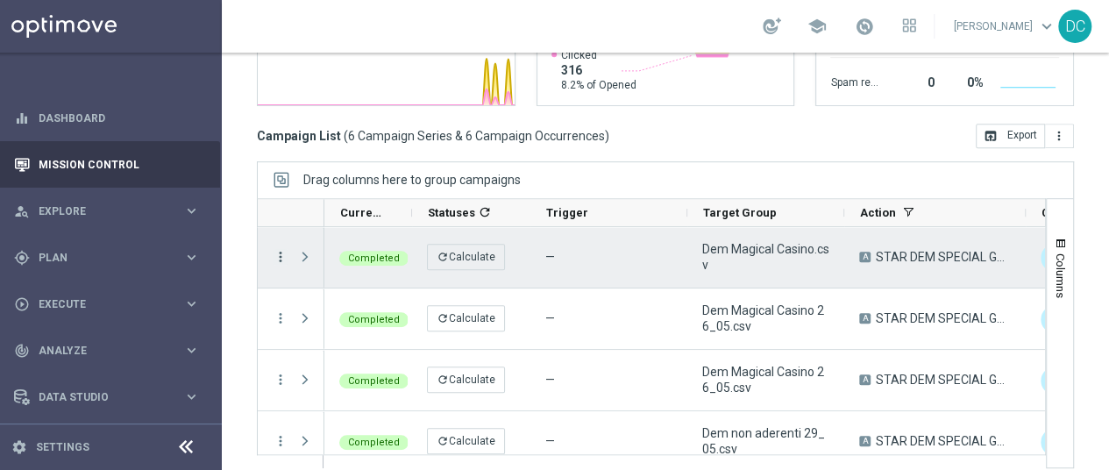
click at [273, 249] on icon "more_vert" at bounding box center [281, 257] width 16 height 16
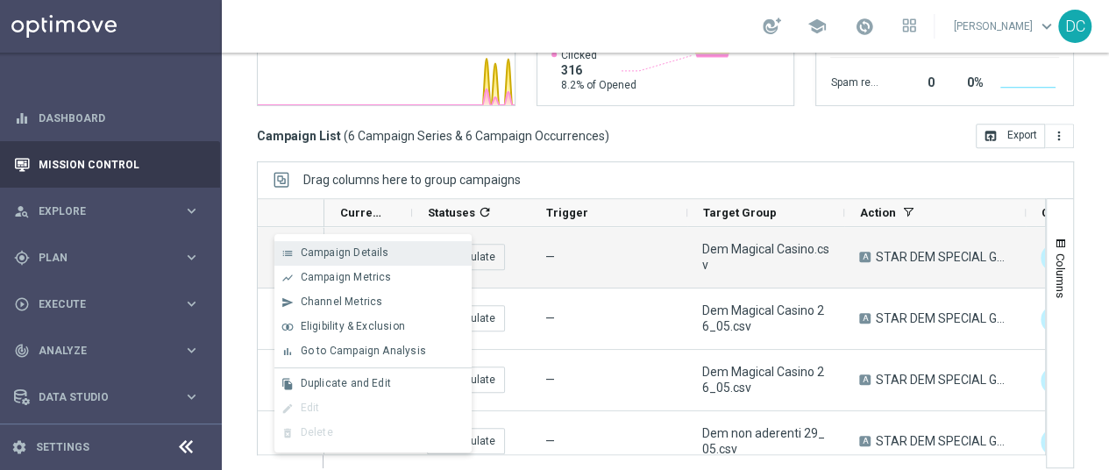
click at [338, 253] on span "Campaign Details" at bounding box center [345, 252] width 89 height 12
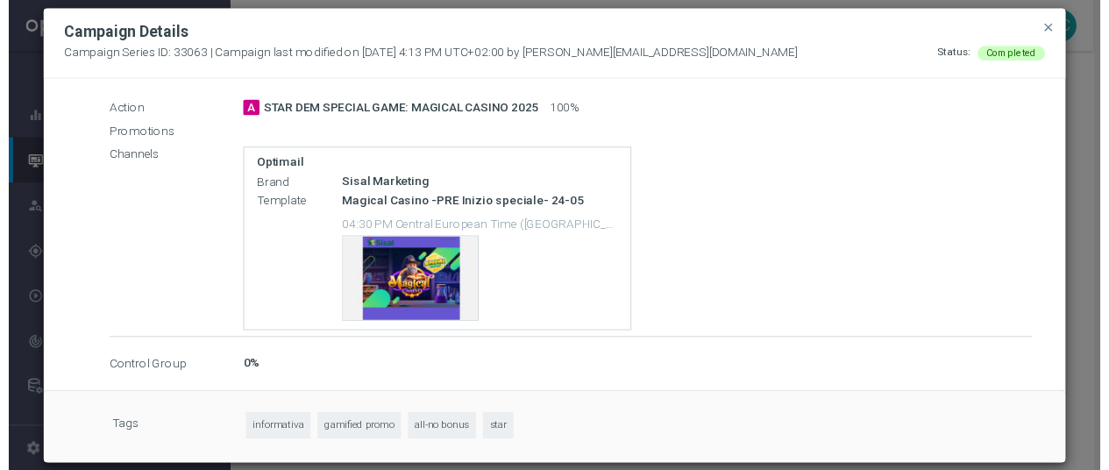
scroll to position [10, 0]
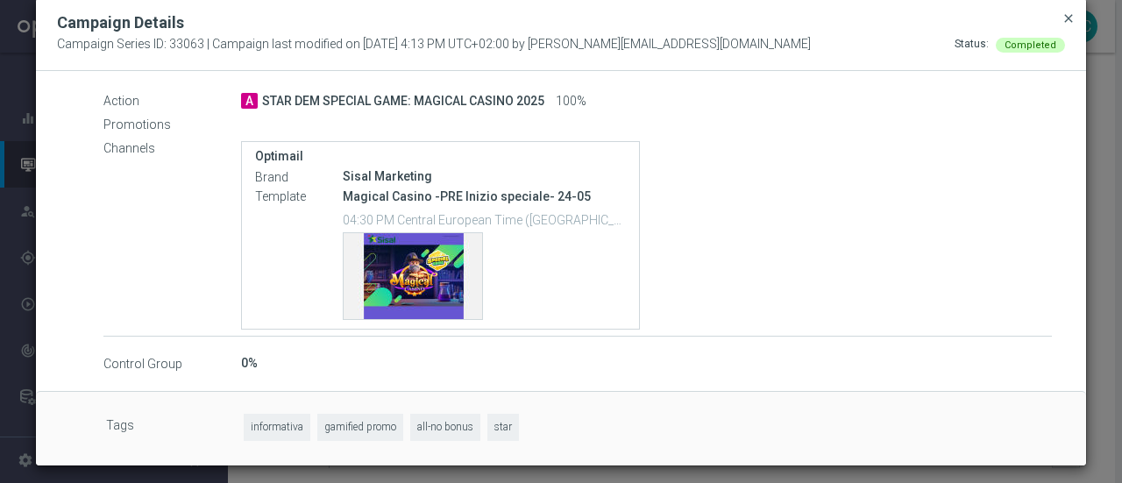
click at [1062, 17] on span "close" at bounding box center [1069, 18] width 14 height 14
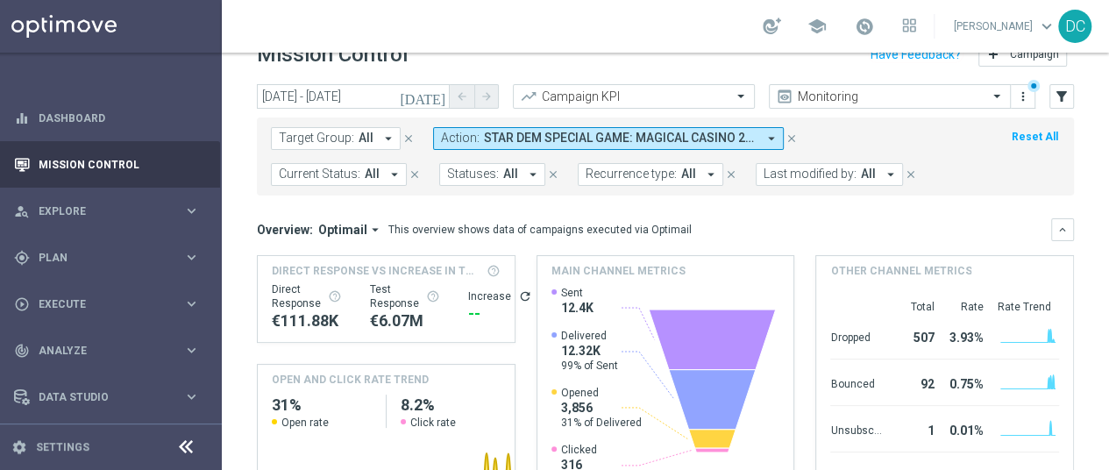
scroll to position [0, 0]
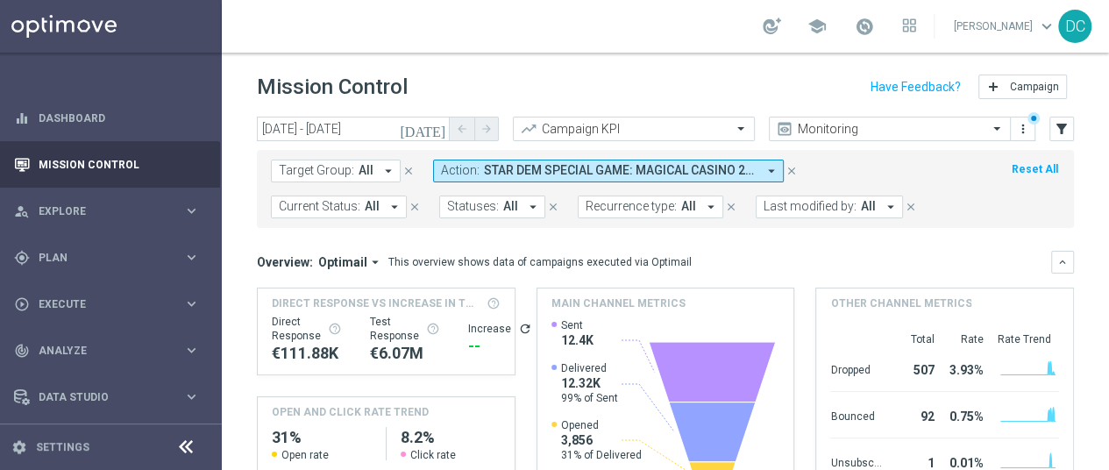
click at [439, 124] on icon "[DATE]" at bounding box center [423, 129] width 47 height 16
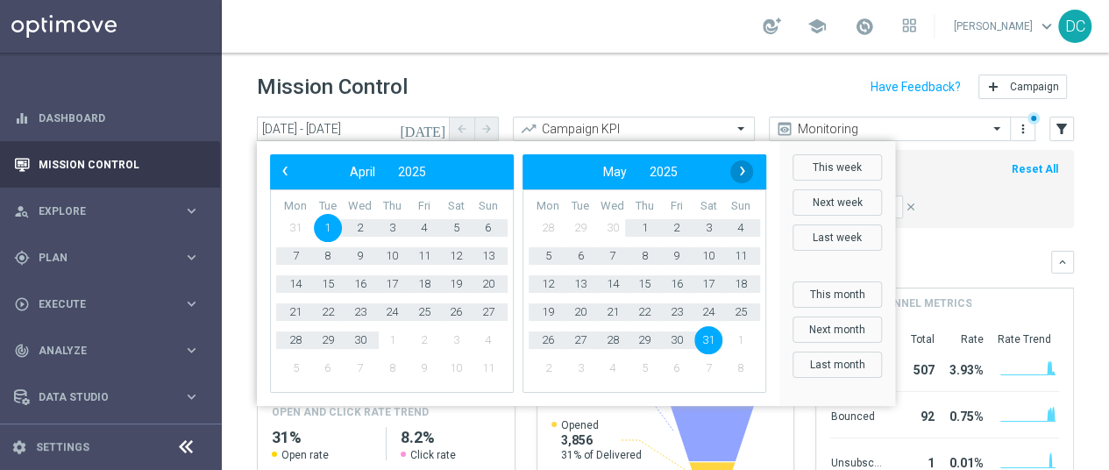
click at [740, 170] on span "›" at bounding box center [742, 171] width 23 height 23
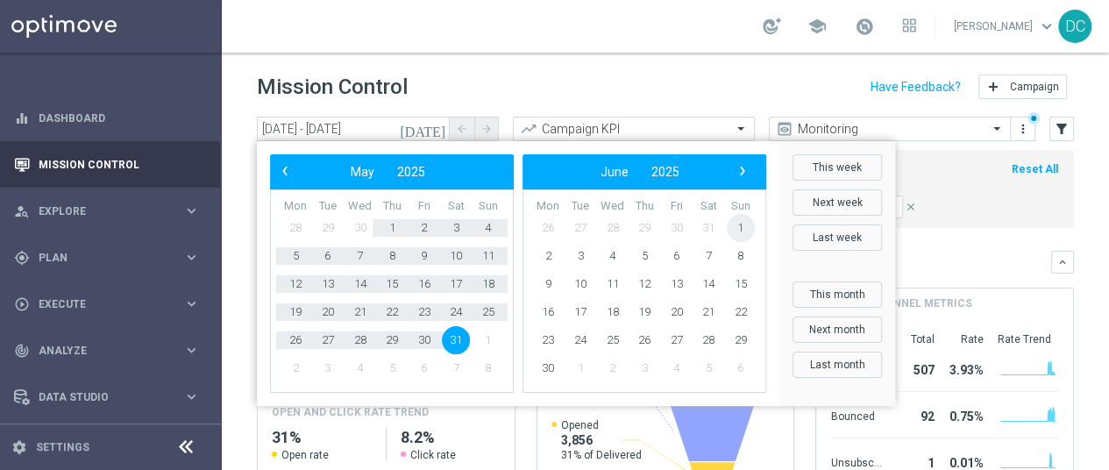
click at [740, 224] on span "1" at bounding box center [741, 228] width 28 height 28
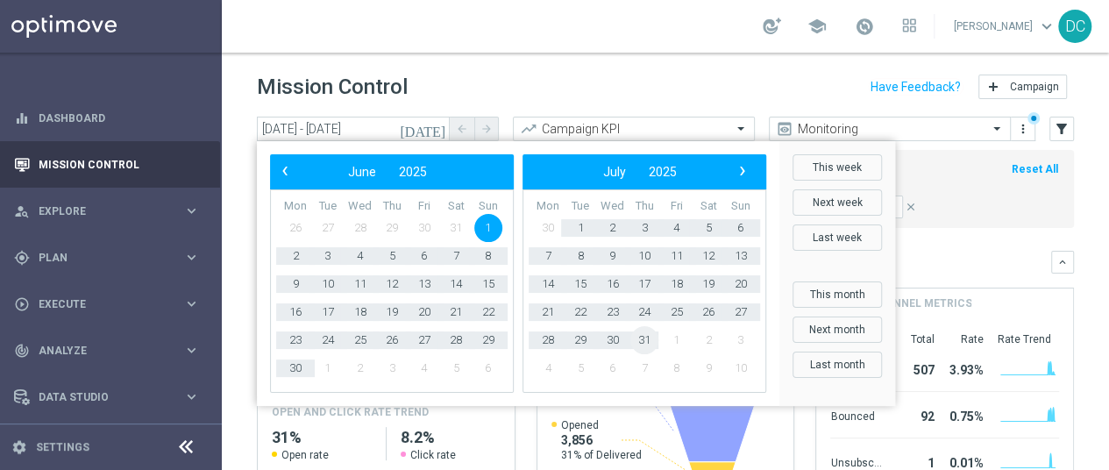
click at [643, 334] on span "31" at bounding box center [644, 340] width 28 height 28
type input "[DATE] - [DATE]"
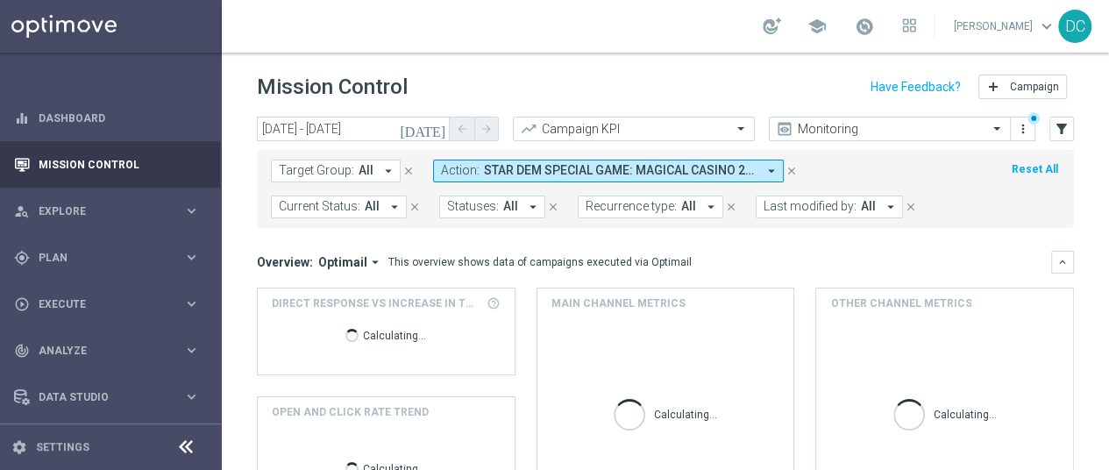
click at [725, 167] on span "STAR DEM SPECIAL GAME: MAGICAL CASINO 2025" at bounding box center [620, 170] width 273 height 15
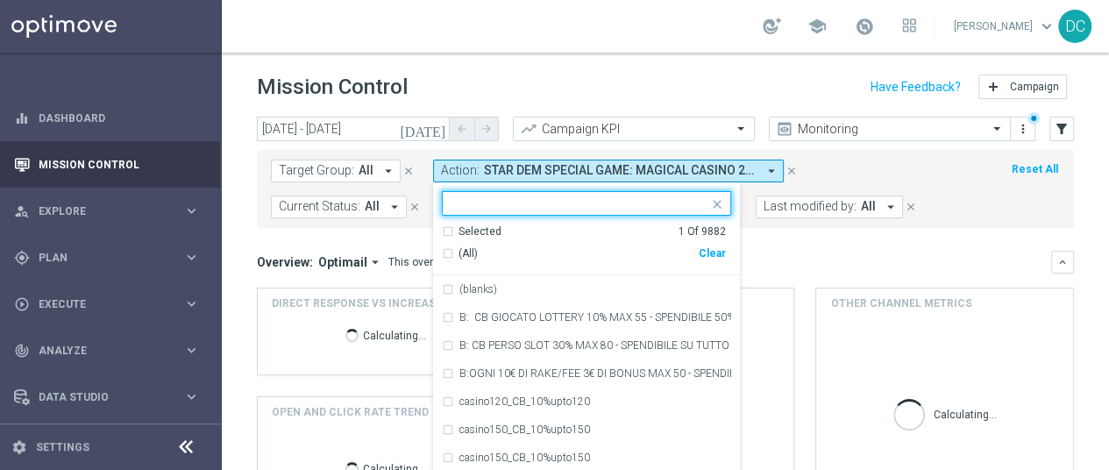
click at [0, 0] on div "Clear" at bounding box center [0, 0] width 0 height 0
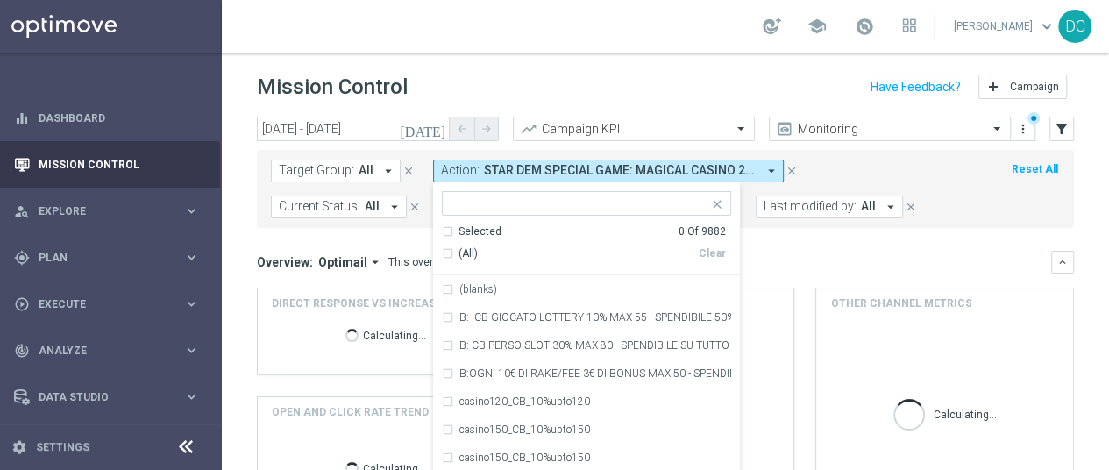
click at [636, 204] on input "text" at bounding box center [579, 203] width 257 height 15
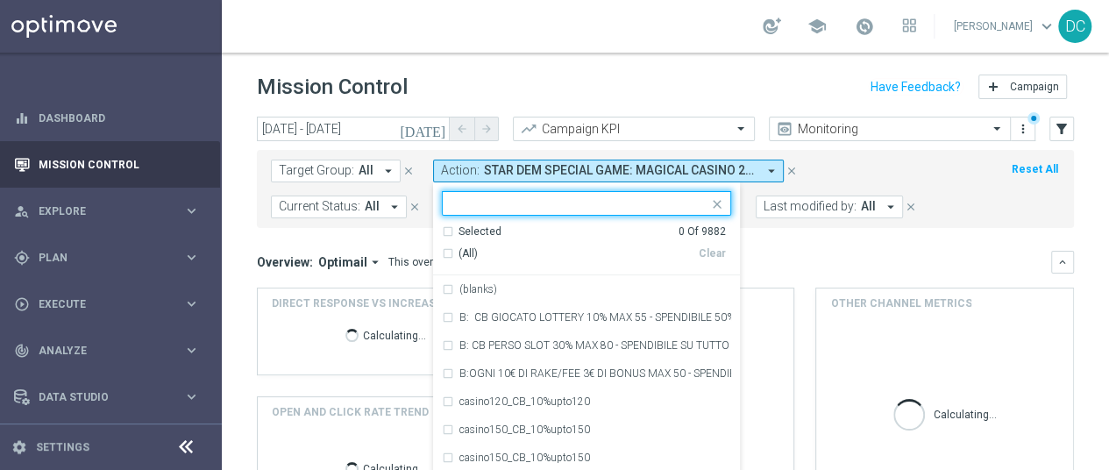
paste input "GDA Poker e Skill 3GG 50% ricarica fino a 500€ / 5€ di bonus ogni 10€ di rake a…"
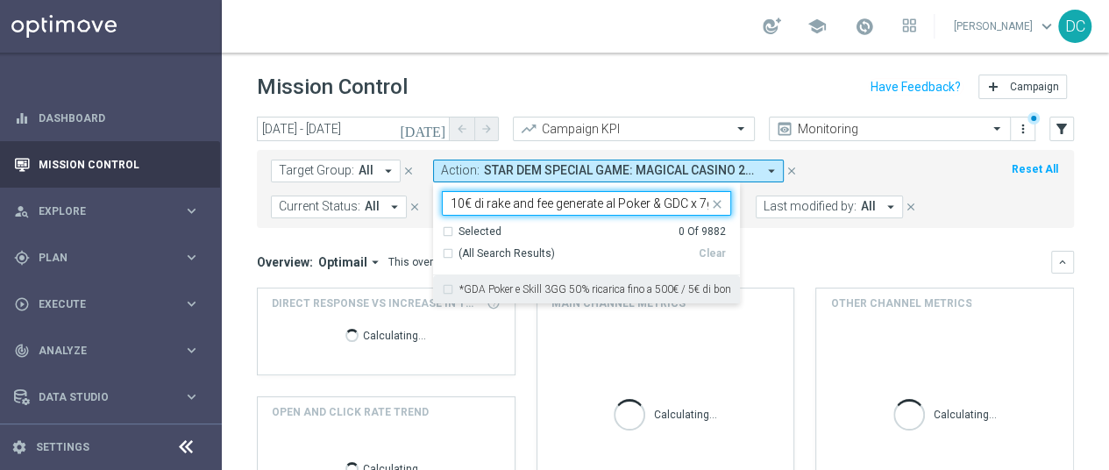
click at [442, 289] on div "*GDA Poker e Skill 3GG 50% ricarica fino a 500€ / 5€ di bonus ogni 10€ di rake …" at bounding box center [586, 289] width 289 height 28
type input "GDA Poker e Skill 3GG 50% ricarica fino a 500€ / 5€ di bonus ogni 10€ di rake a…"
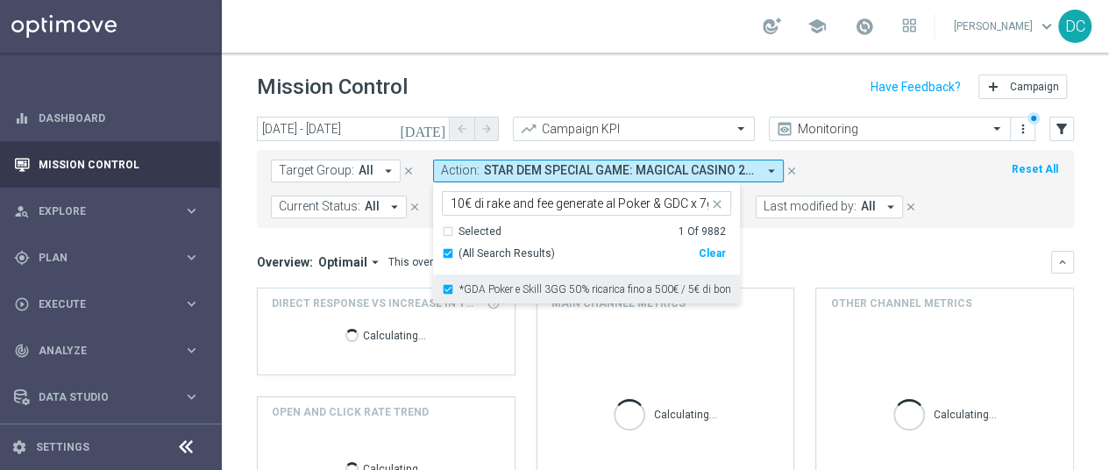
scroll to position [0, 0]
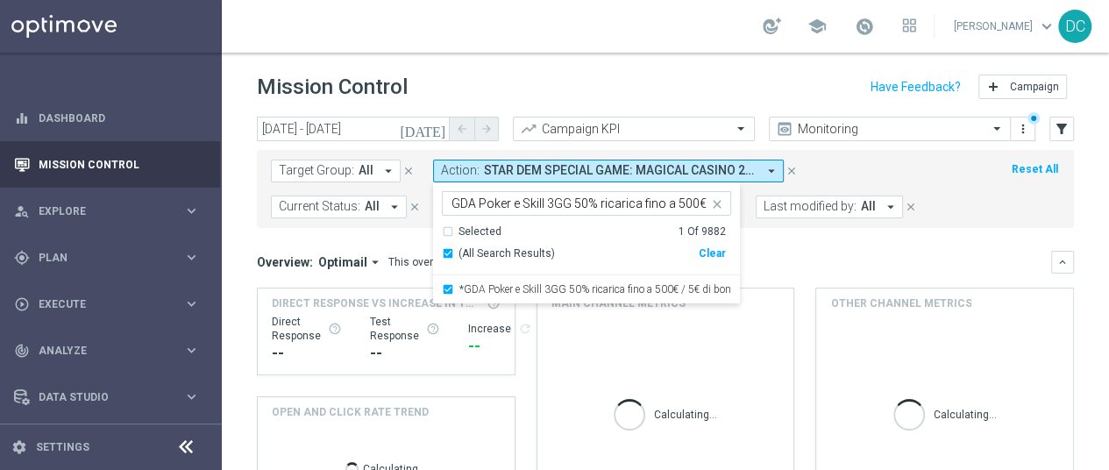
click at [799, 228] on mini-dashboard "Overview: Optimail arrow_drop_down This overview shows data of campaigns execut…" at bounding box center [665, 389] width 817 height 323
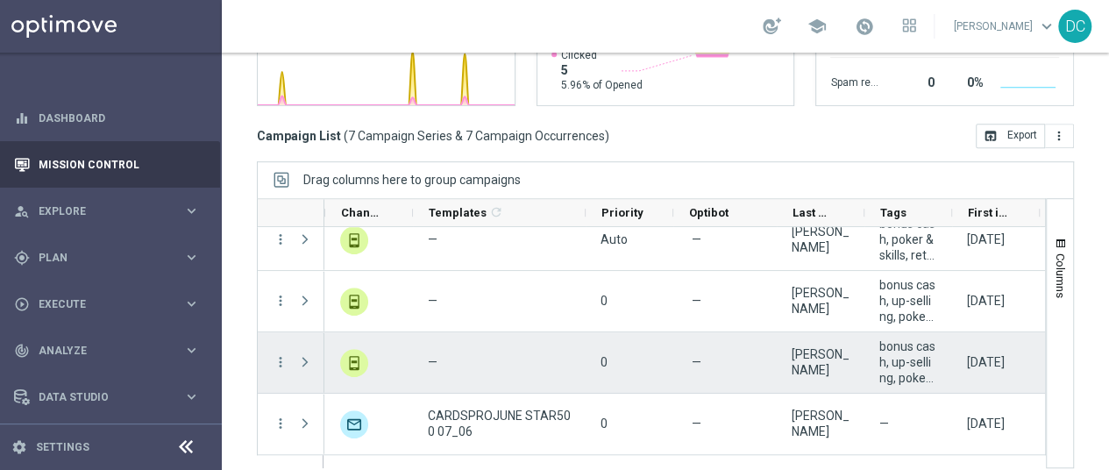
scroll to position [0, 709]
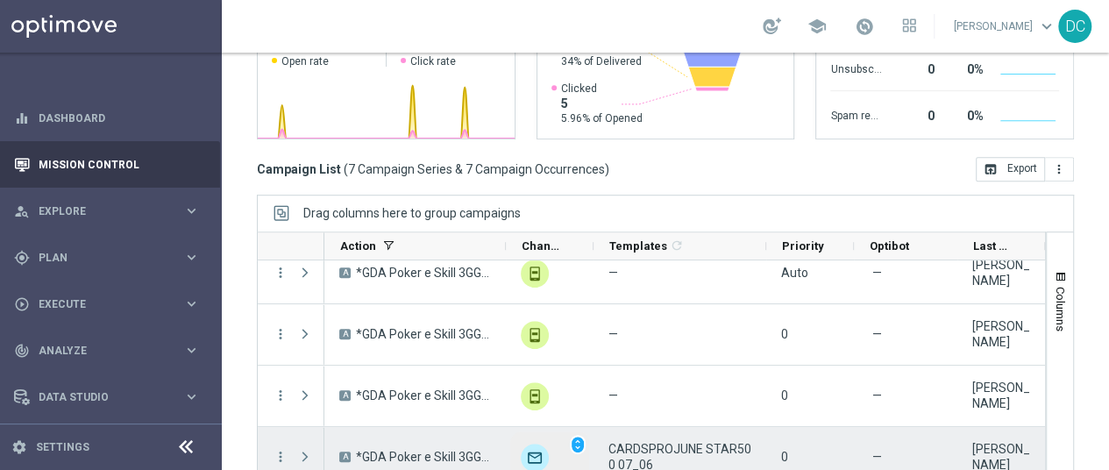
click at [531, 444] on img "Press SPACE to select this row." at bounding box center [535, 458] width 28 height 28
click at [536, 444] on img "Press SPACE to select this row." at bounding box center [535, 458] width 28 height 28
click at [282, 449] on icon "more_vert" at bounding box center [281, 457] width 16 height 16
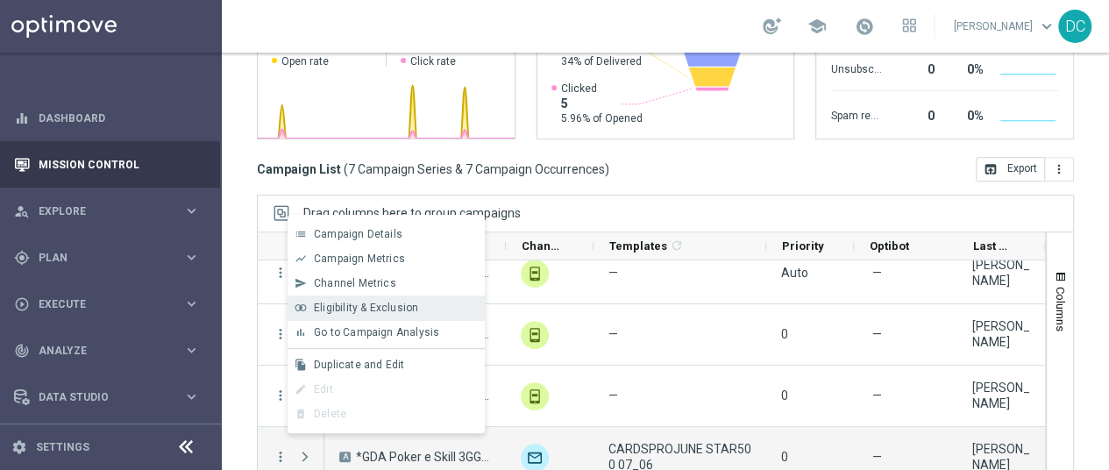
click at [350, 305] on span "Eligibility & Exclusion" at bounding box center [366, 308] width 104 height 12
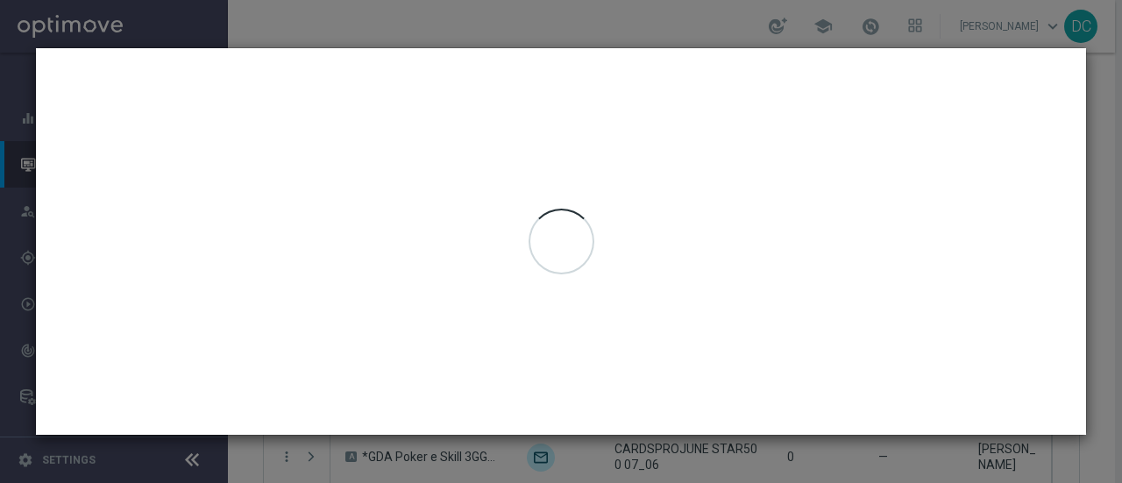
type input "[DATE] - [DATE]"
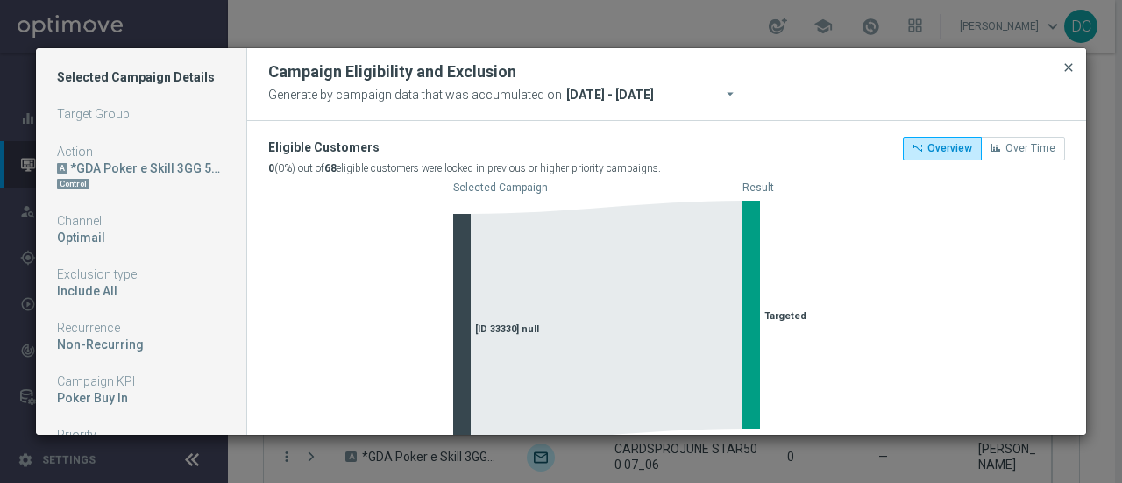
click at [1066, 69] on span "close" at bounding box center [1069, 67] width 14 height 14
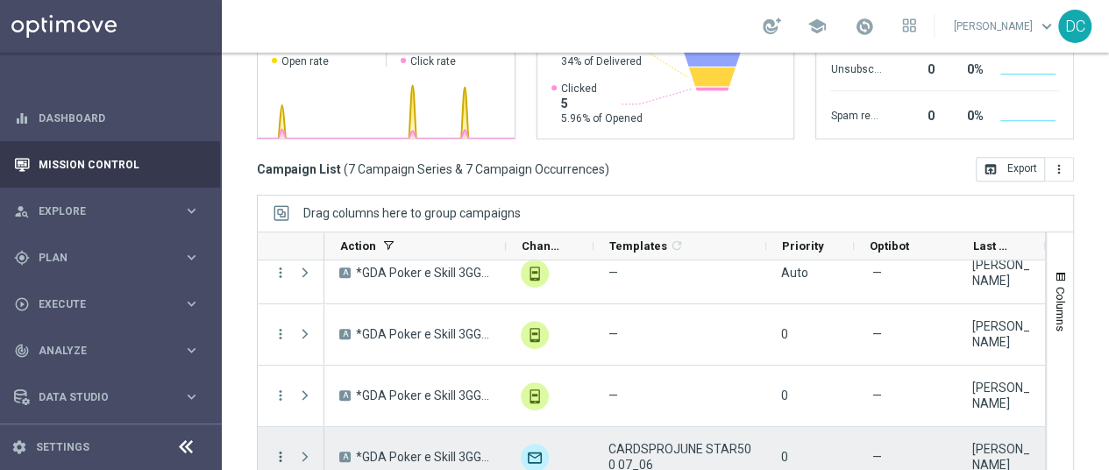
click at [277, 459] on icon "more_vert" at bounding box center [281, 457] width 16 height 16
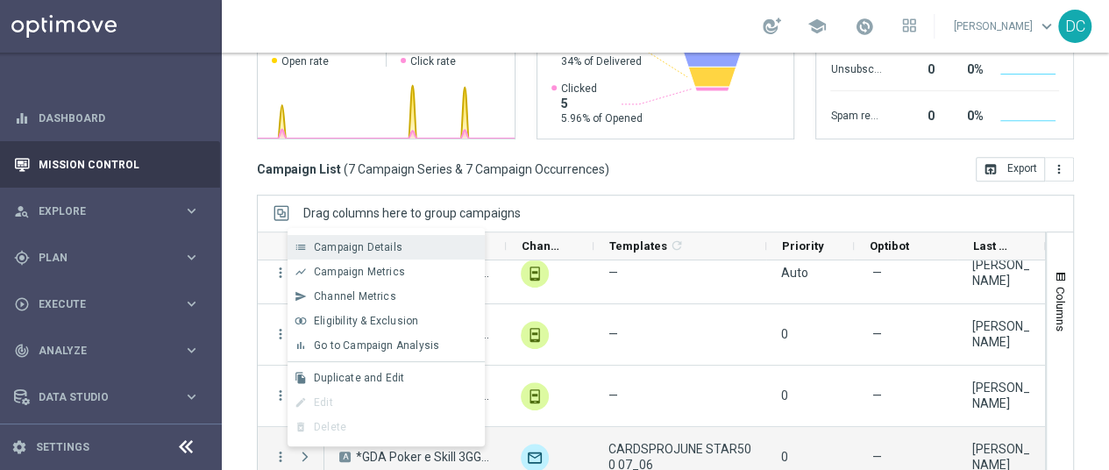
click at [378, 238] on div "list Campaign Details" at bounding box center [386, 247] width 197 height 25
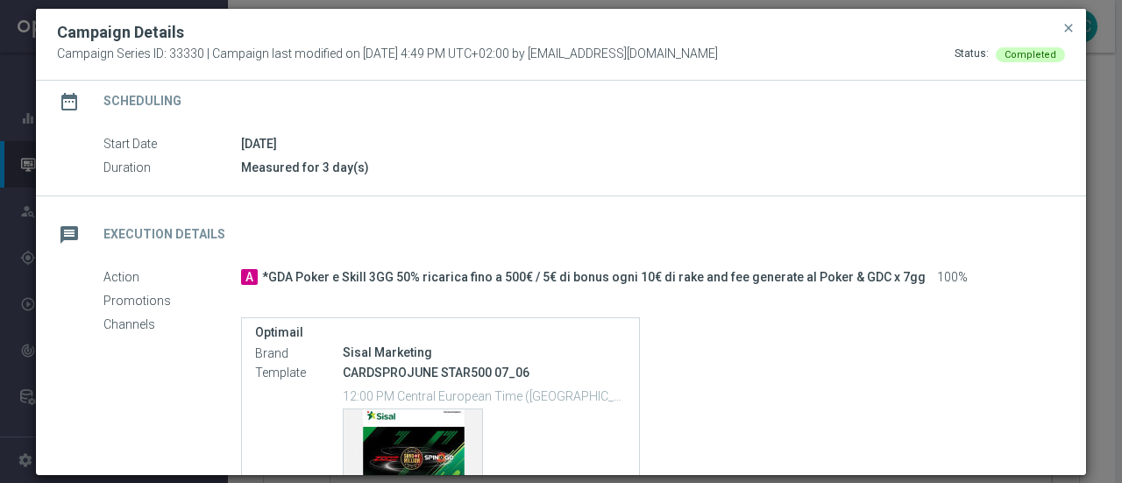
scroll to position [242, 0]
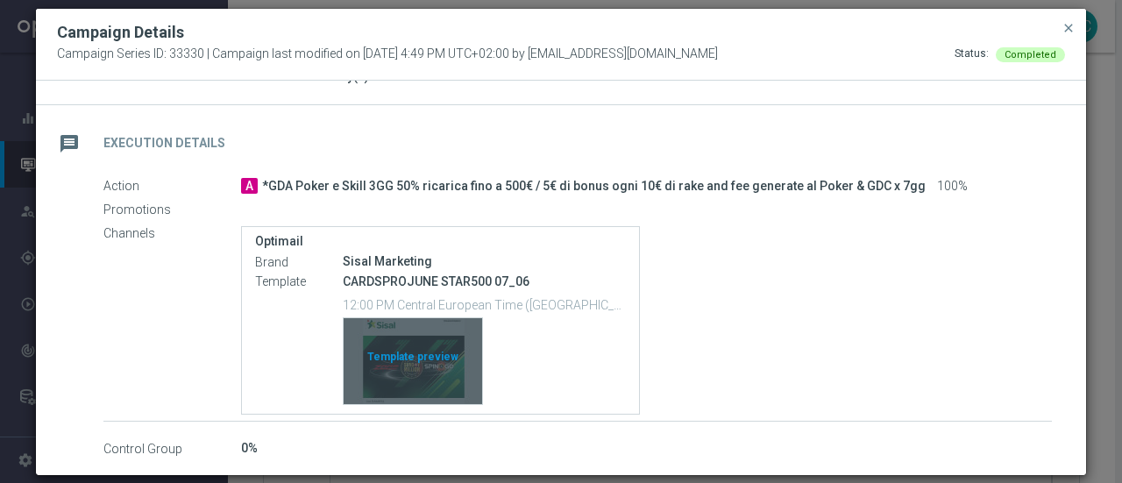
click at [421, 355] on div "Template preview" at bounding box center [413, 361] width 139 height 86
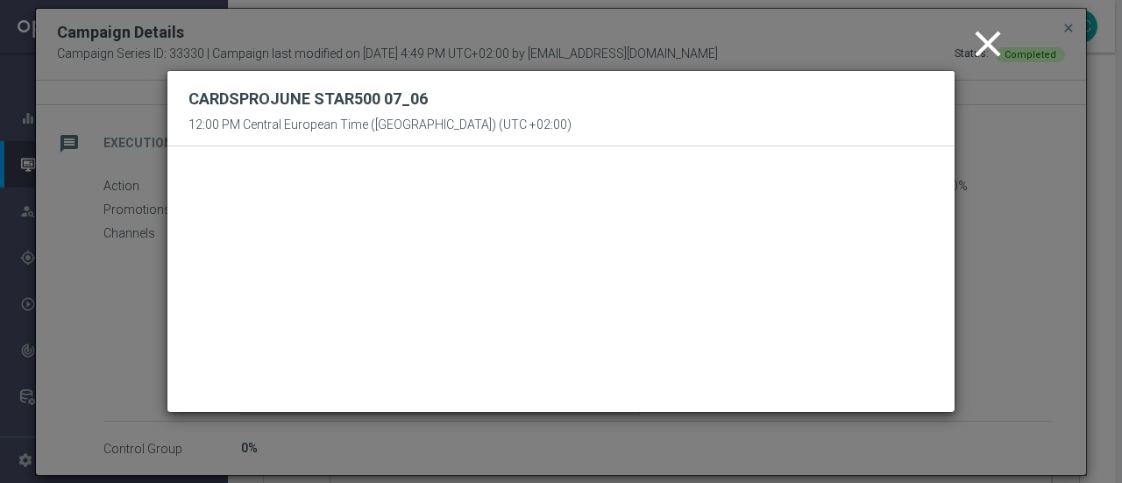
click at [991, 46] on icon "close" at bounding box center [988, 44] width 44 height 44
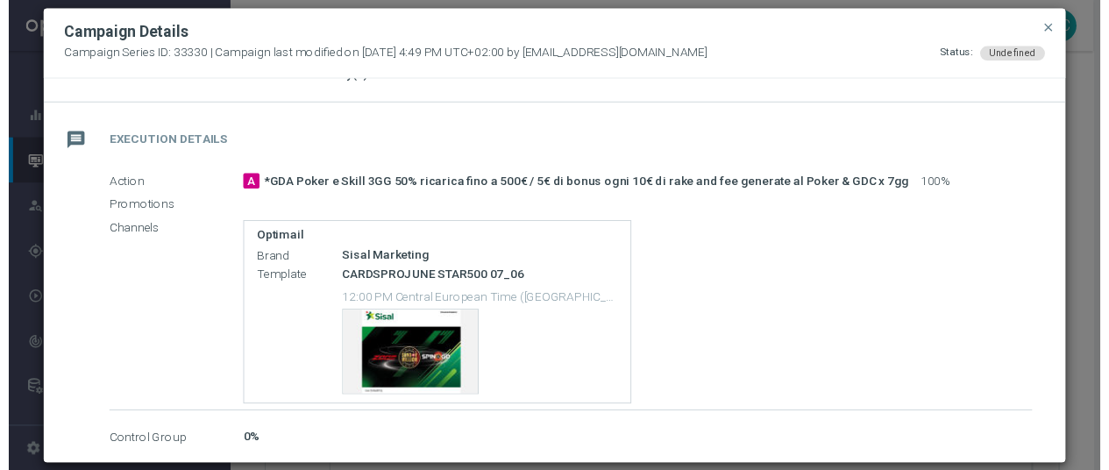
scroll to position [233, 0]
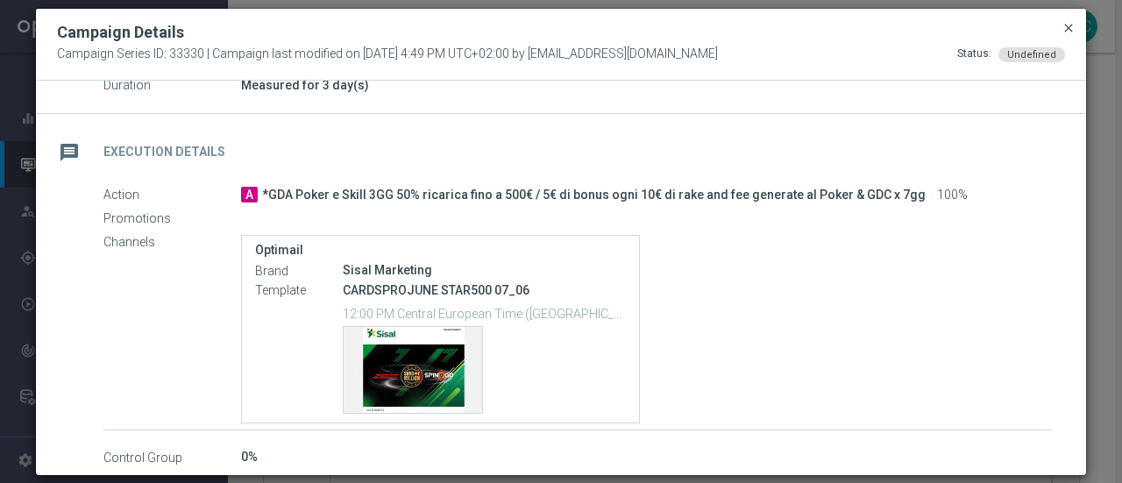
click at [1062, 29] on span "close" at bounding box center [1069, 28] width 14 height 14
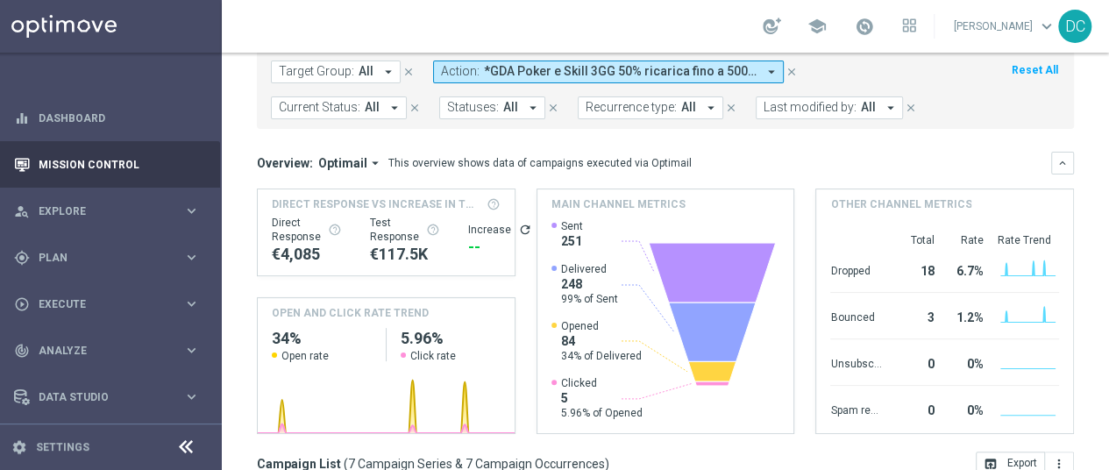
scroll to position [0, 0]
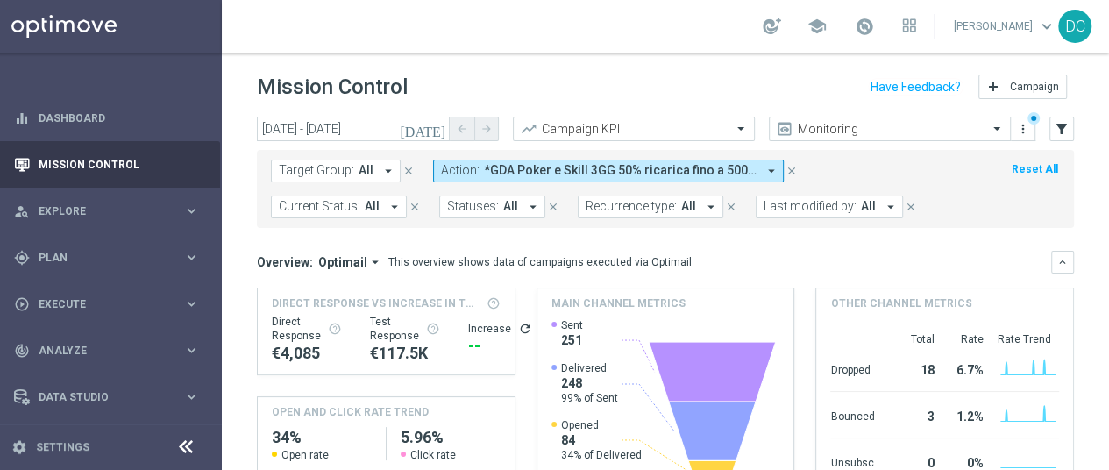
click at [438, 127] on icon "[DATE]" at bounding box center [423, 129] width 47 height 16
click at [446, 125] on icon "[DATE]" at bounding box center [423, 129] width 47 height 16
click at [439, 133] on icon "[DATE]" at bounding box center [423, 129] width 47 height 16
click at [394, 131] on input "[DATE] - [DATE]" at bounding box center [353, 129] width 193 height 25
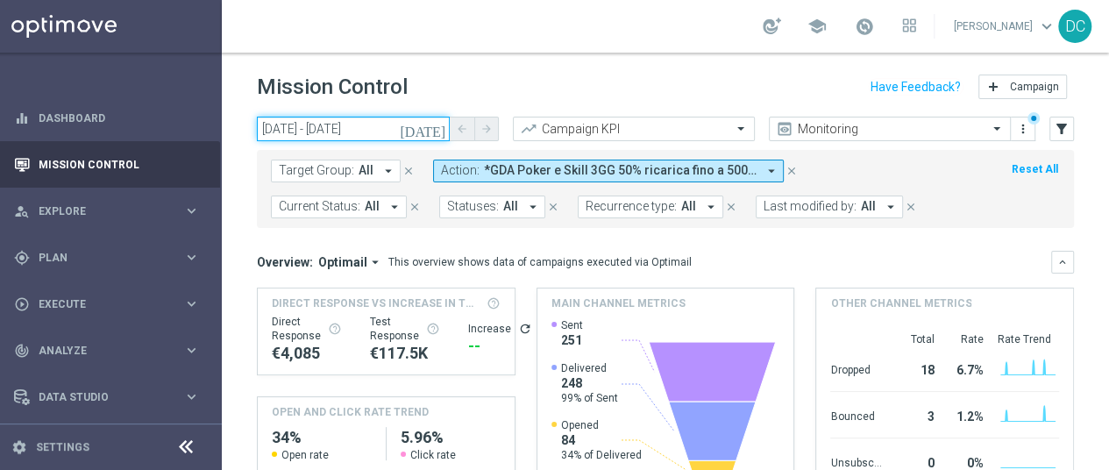
click at [394, 131] on input "[DATE] - [DATE]" at bounding box center [353, 129] width 193 height 25
click at [764, 169] on icon "arrow_drop_down" at bounding box center [772, 171] width 16 height 16
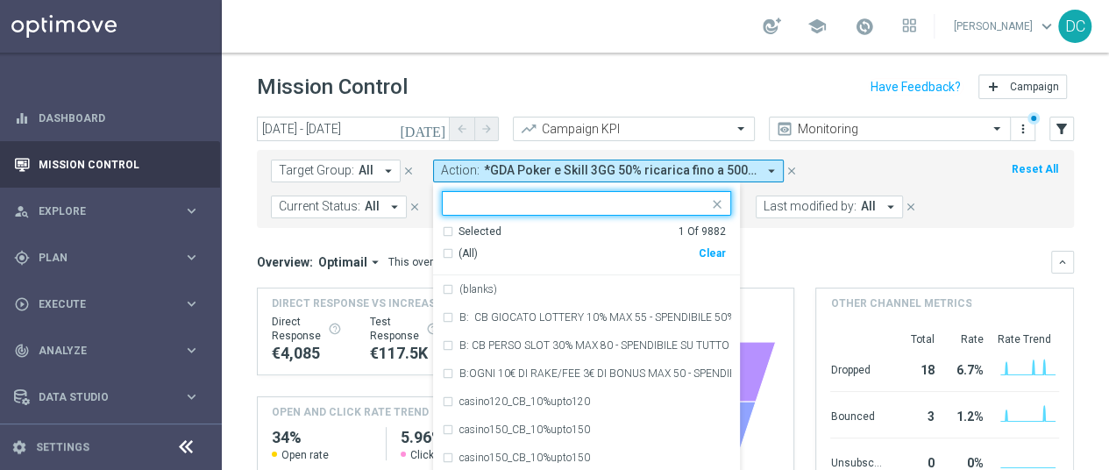
click at [0, 0] on div "Clear" at bounding box center [0, 0] width 0 height 0
click at [586, 203] on input "text" at bounding box center [579, 203] width 257 height 15
paste input "STAR DEM SPECIAL GAME: MAGICAL CASINO 2025"
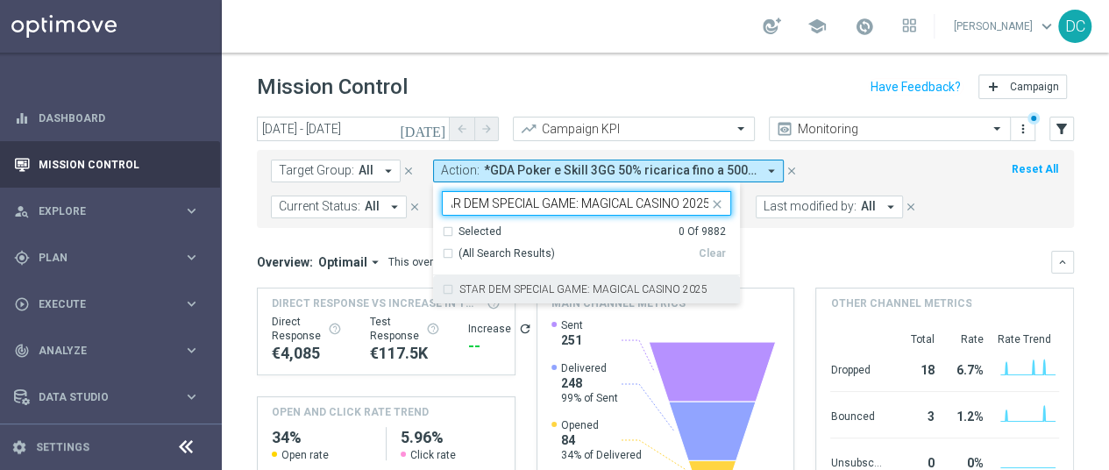
click at [593, 284] on label "STAR DEM SPECIAL GAME: MAGICAL CASINO 2025" at bounding box center [583, 289] width 248 height 11
type input "STAR DEM SPECIAL GAME: MAGICAL CASINO 2025"
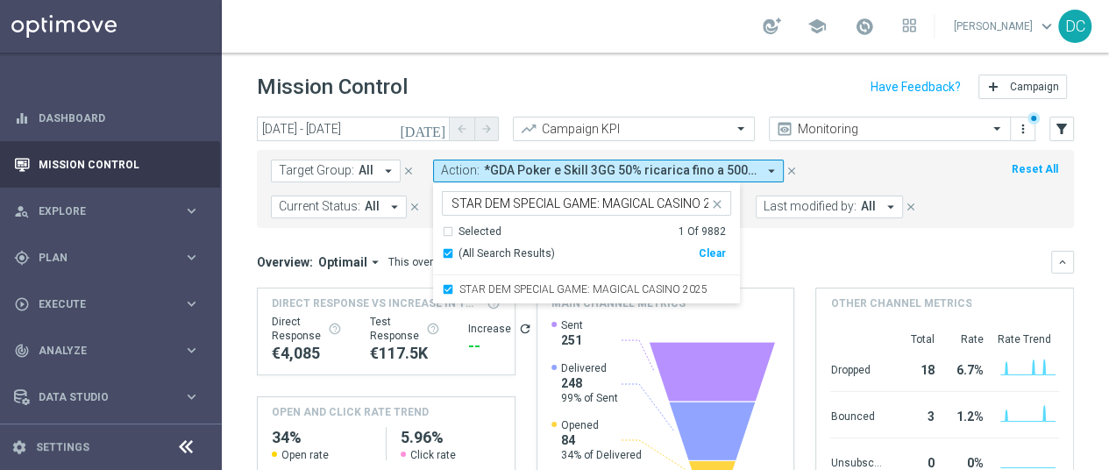
click at [778, 224] on div "Target Group: All arrow_drop_down close Action: *GDA Poker e Skill 3GG 50% rica…" at bounding box center [665, 189] width 817 height 78
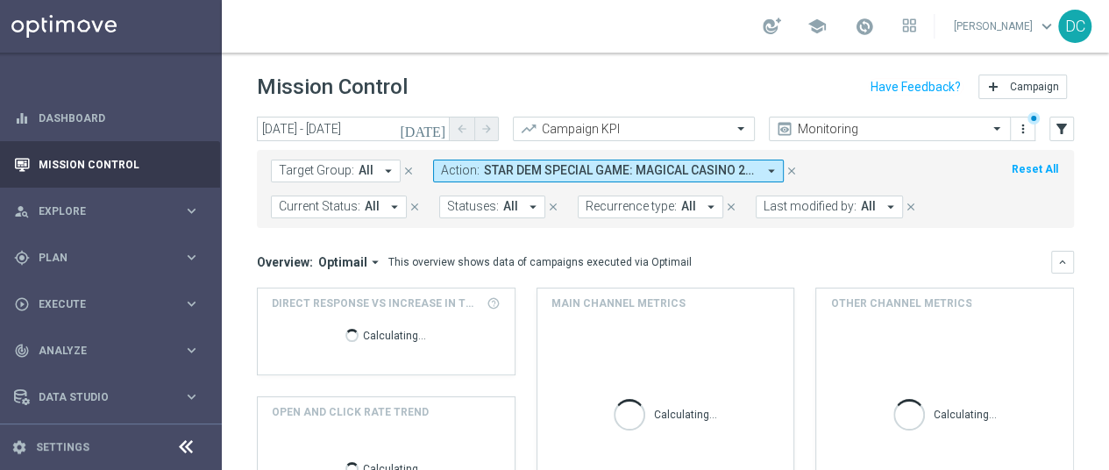
scroll to position [1, 0]
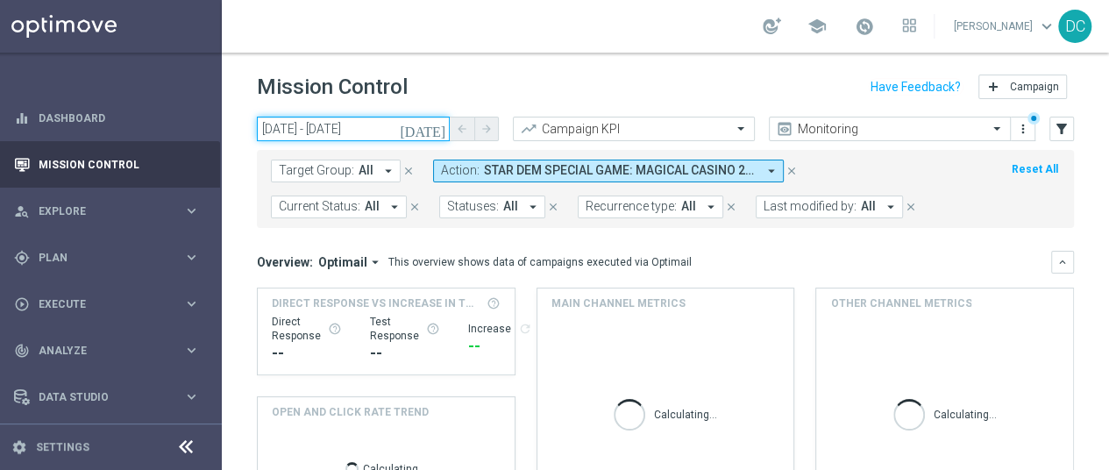
click at [372, 127] on input "[DATE] - [DATE]" at bounding box center [353, 129] width 193 height 25
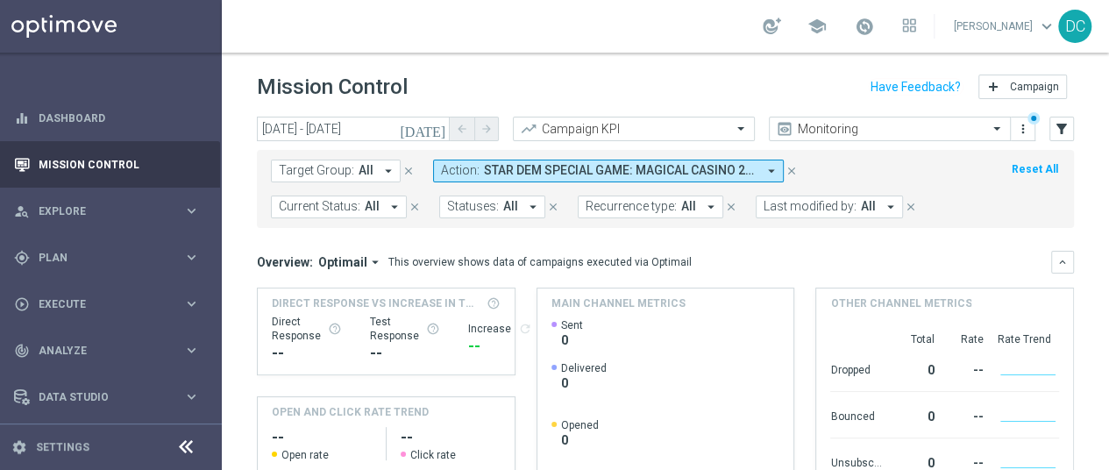
click at [438, 125] on icon "[DATE]" at bounding box center [423, 129] width 47 height 16
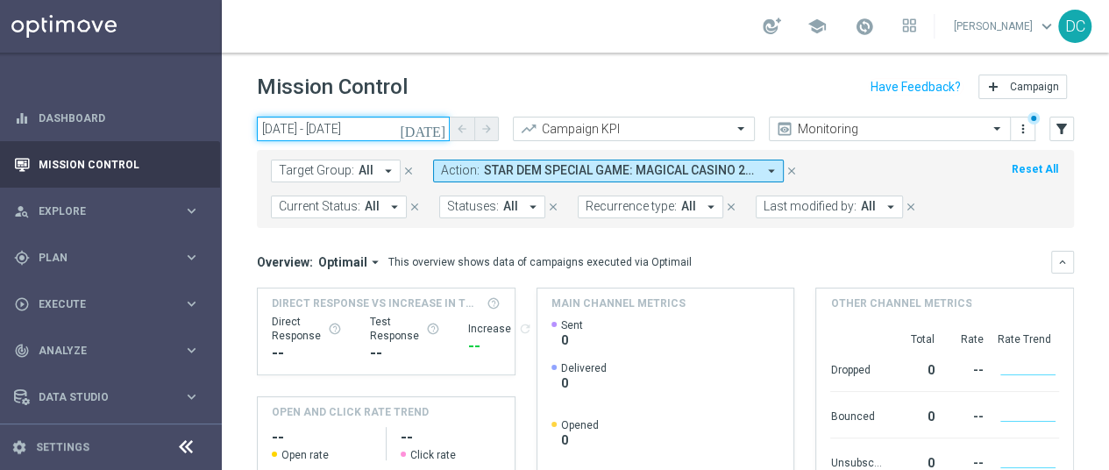
click at [370, 131] on input "[DATE] - [DATE]" at bounding box center [353, 129] width 193 height 25
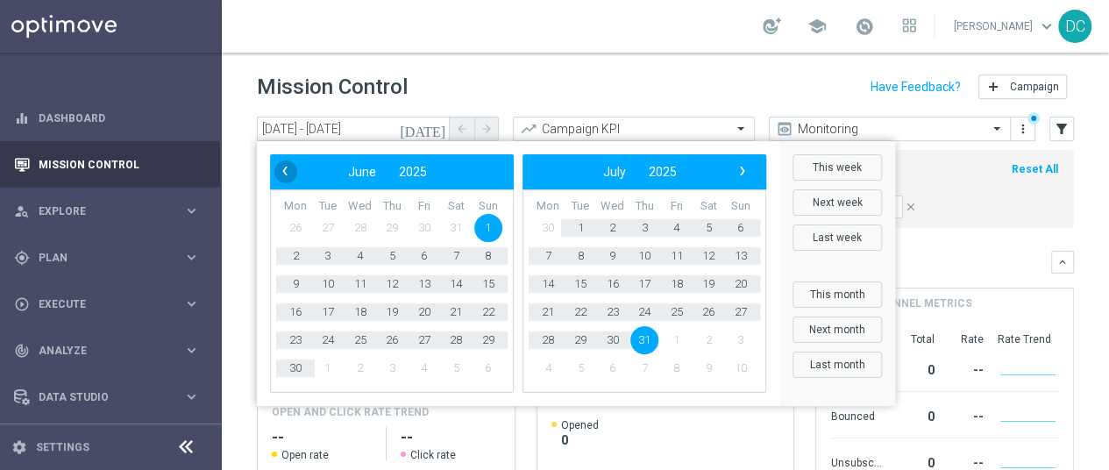
click at [279, 174] on span "‹" at bounding box center [285, 171] width 23 height 23
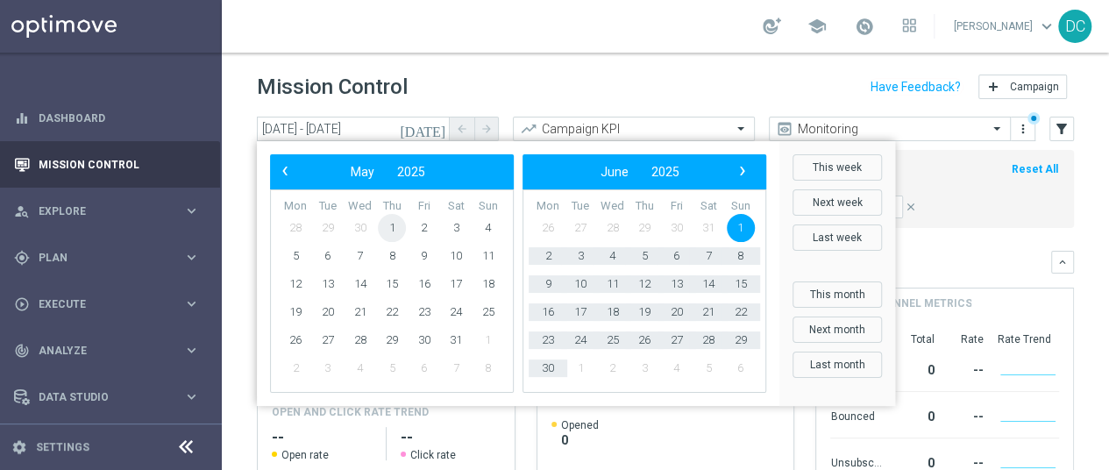
click at [391, 224] on span "1" at bounding box center [392, 228] width 28 height 28
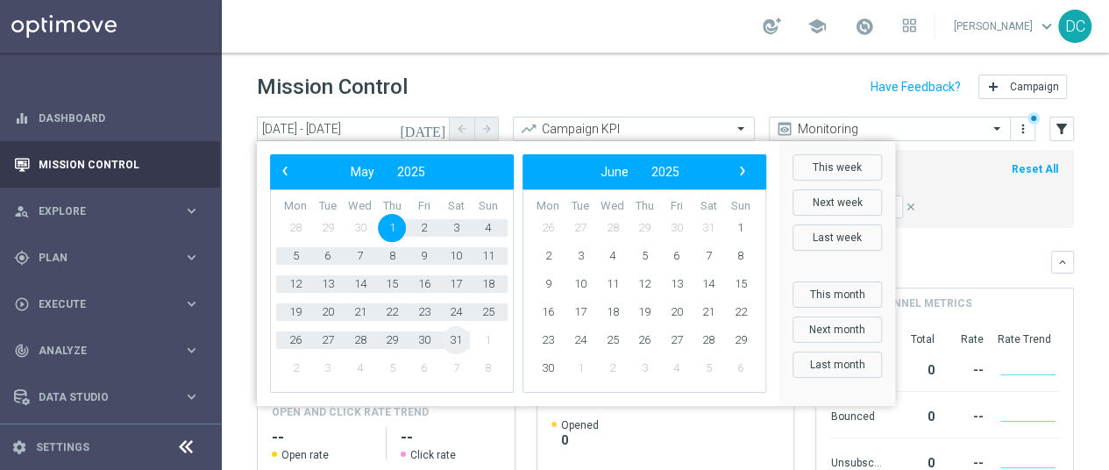
click at [456, 341] on span "31" at bounding box center [456, 340] width 28 height 28
type input "[DATE] - [DATE]"
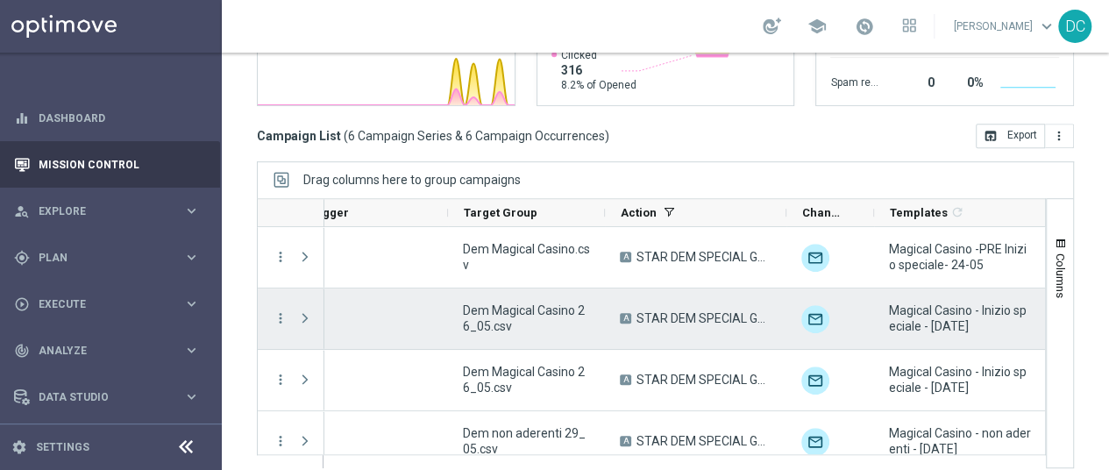
scroll to position [0, 0]
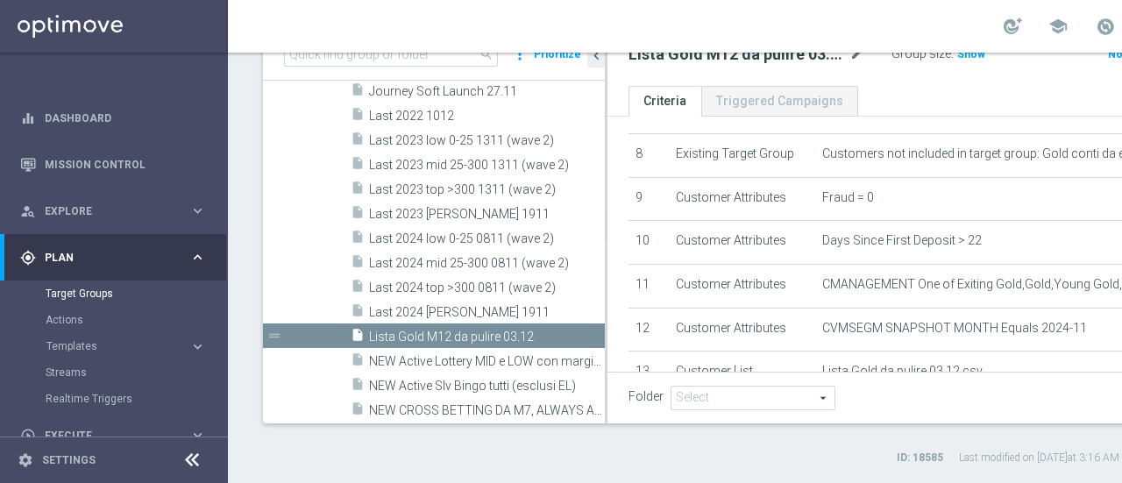
scroll to position [344, 0]
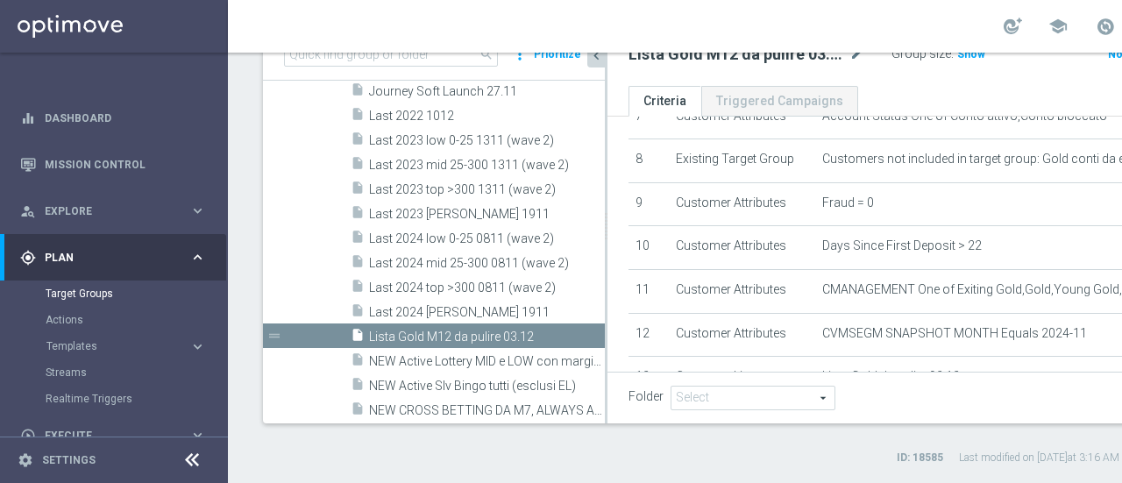
click at [593, 63] on icon "chevron_left" at bounding box center [596, 55] width 17 height 17
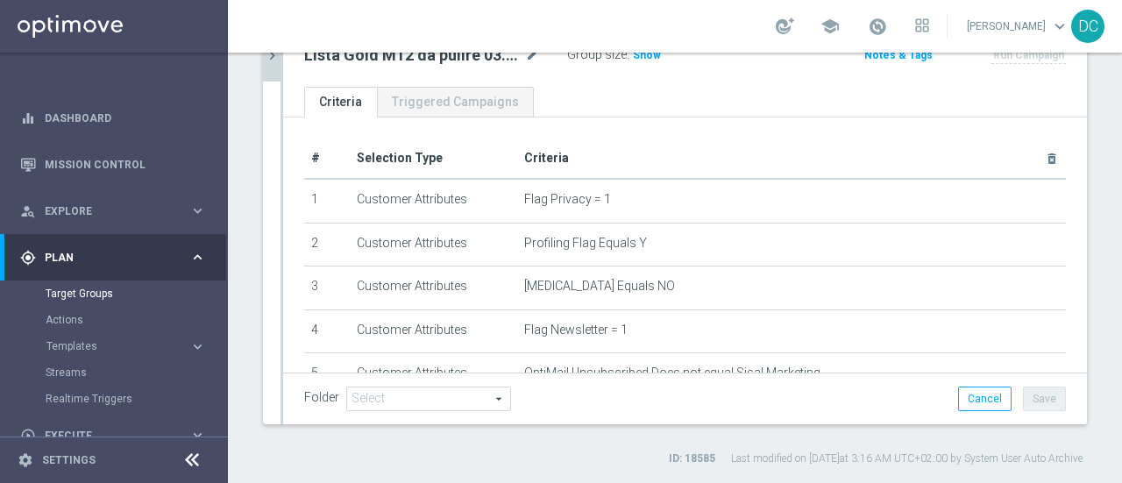
scroll to position [0, 0]
